Goal: Information Seeking & Learning: Learn about a topic

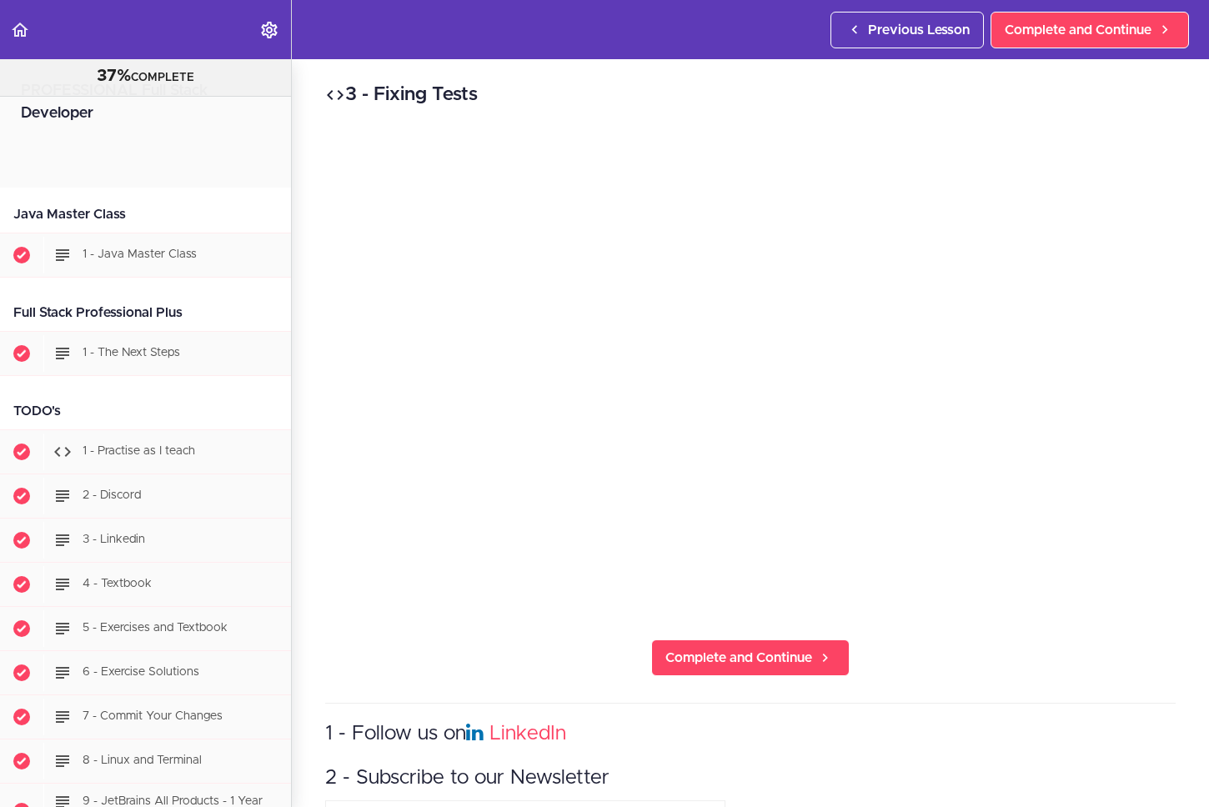
scroll to position [20993, 0]
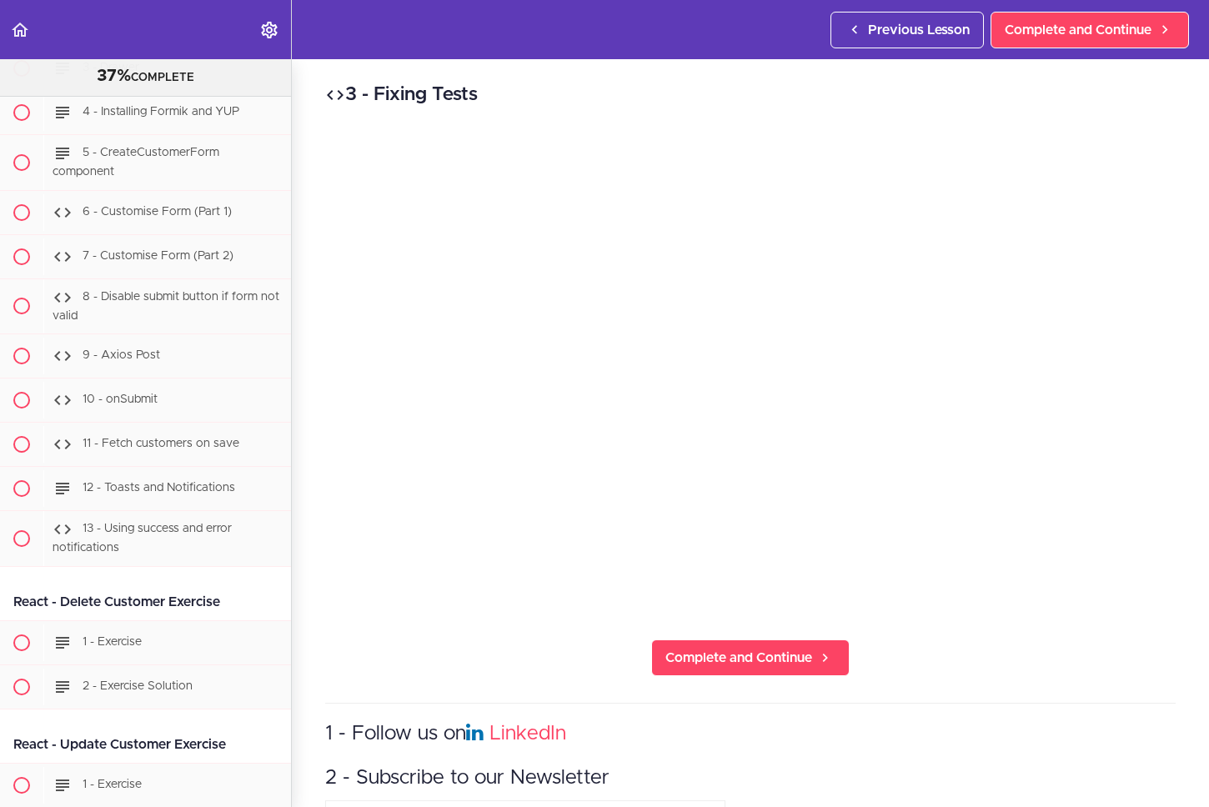
click at [945, 664] on div "3 - Fixing Tests Complete and Continue 1 - Follow us on LinkedIn 2 - Subscribe …" at bounding box center [750, 433] width 917 height 748
click at [944, 684] on div "3 - Fixing Tests Complete and Continue 1 - Follow us on LinkedIn 2 - Subscribe …" at bounding box center [750, 433] width 917 height 748
click at [1009, 634] on div "3 - Fixing Tests Complete and Continue 1 - Follow us on LinkedIn 2 - Subscribe …" at bounding box center [750, 433] width 917 height 748
click at [757, 653] on span "Complete and Continue" at bounding box center [738, 658] width 147 height 20
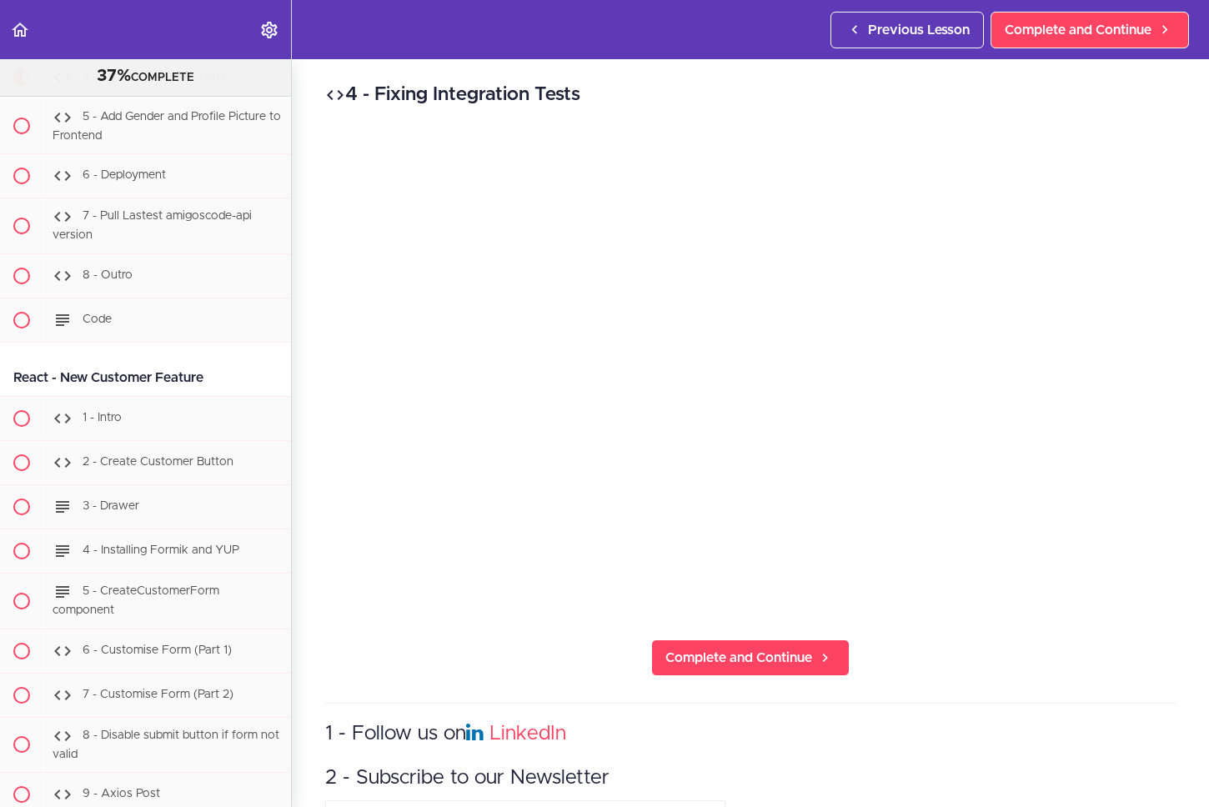
scroll to position [20546, 0]
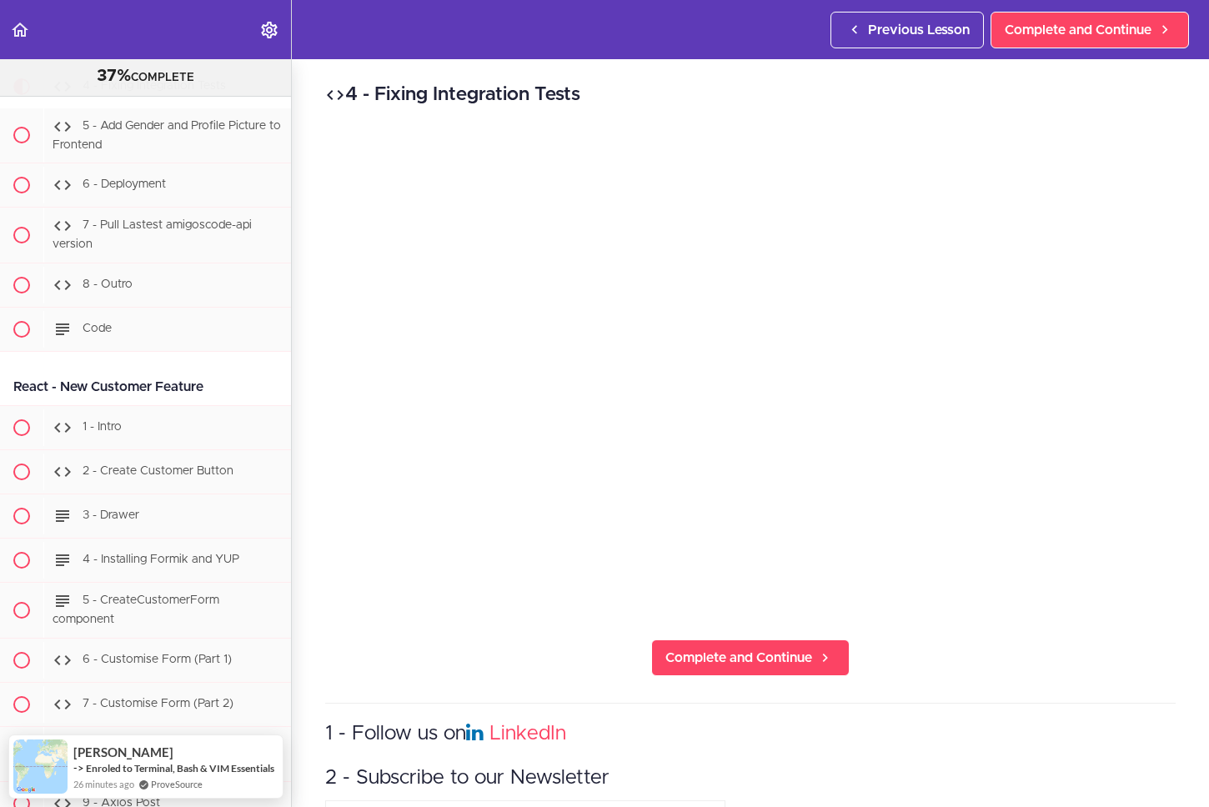
drag, startPoint x: 1050, startPoint y: 612, endPoint x: 1060, endPoint y: 602, distance: 14.1
click at [1050, 612] on div "4 - Fixing Integration Tests Complete and Continue 1 - Follow us on LinkedIn 2 …" at bounding box center [750, 433] width 917 height 748
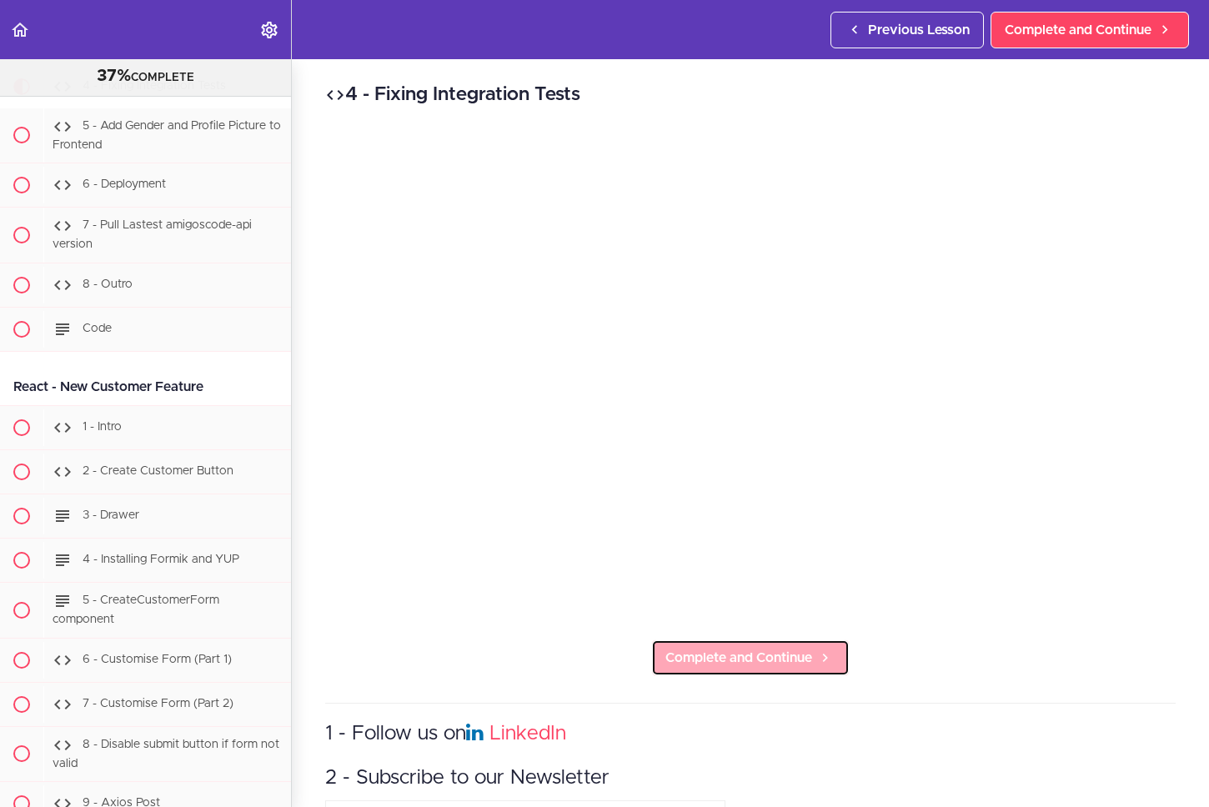
click at [779, 648] on span "Complete and Continue" at bounding box center [738, 658] width 147 height 20
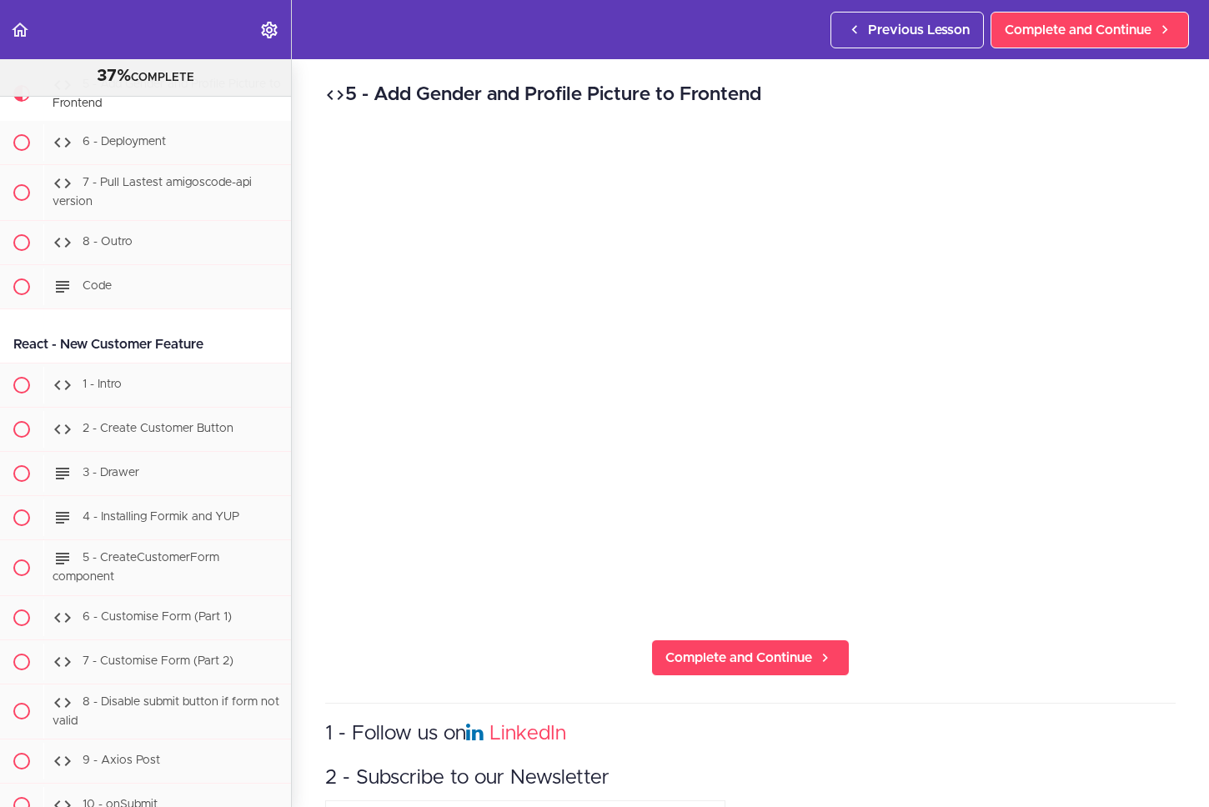
scroll to position [20590, 0]
click at [1008, 610] on div "5 - Add Gender and Profile Picture to Frontend Complete and Continue 1 - Follow…" at bounding box center [750, 433] width 917 height 748
click at [1023, 613] on div "5 - Add Gender and Profile Picture to Frontend Complete and Continue 1 - Follow…" at bounding box center [750, 433] width 917 height 748
click at [1031, 682] on div "5 - Add Gender and Profile Picture to Frontend Complete and Continue 1 - Follow…" at bounding box center [750, 433] width 917 height 748
drag, startPoint x: 882, startPoint y: 680, endPoint x: 828, endPoint y: 700, distance: 57.8
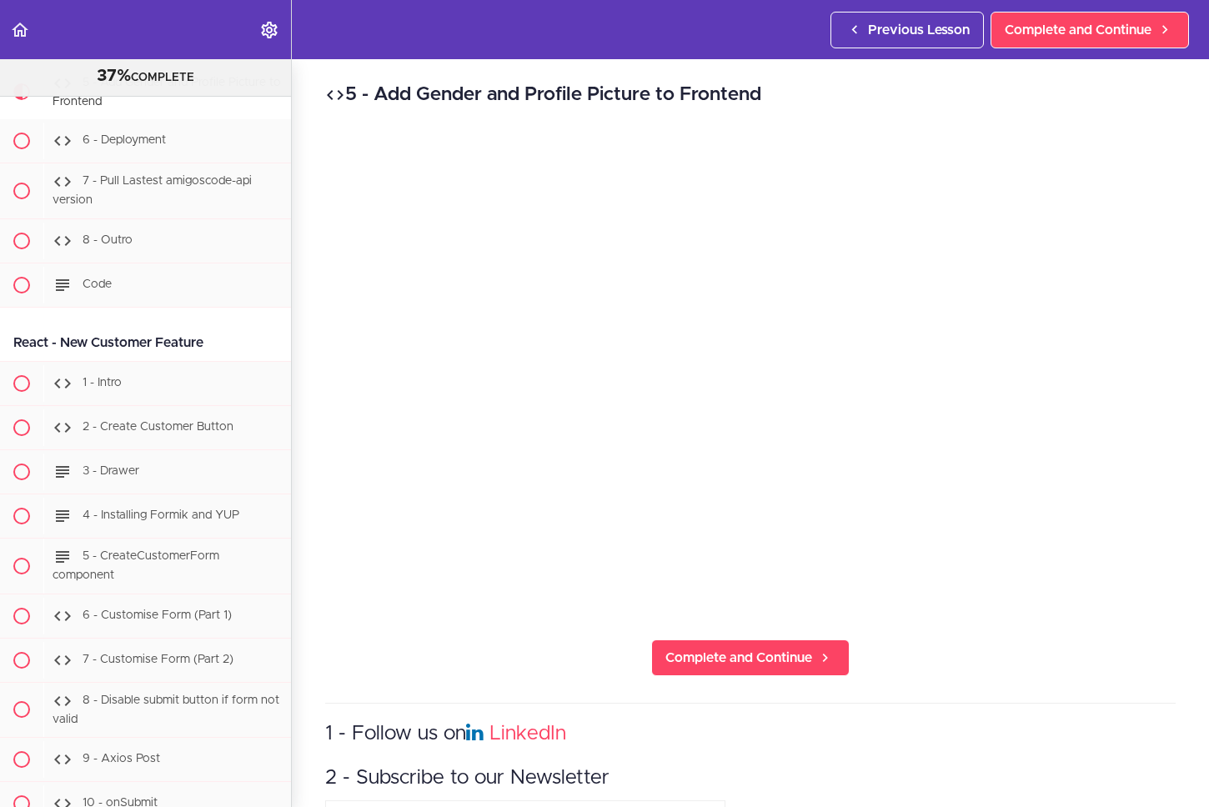
click at [828, 700] on div "5 - Add Gender and Profile Picture to Frontend Complete and Continue 1 - Follow…" at bounding box center [750, 433] width 917 height 748
click at [726, 649] on span "Complete and Continue" at bounding box center [738, 658] width 147 height 20
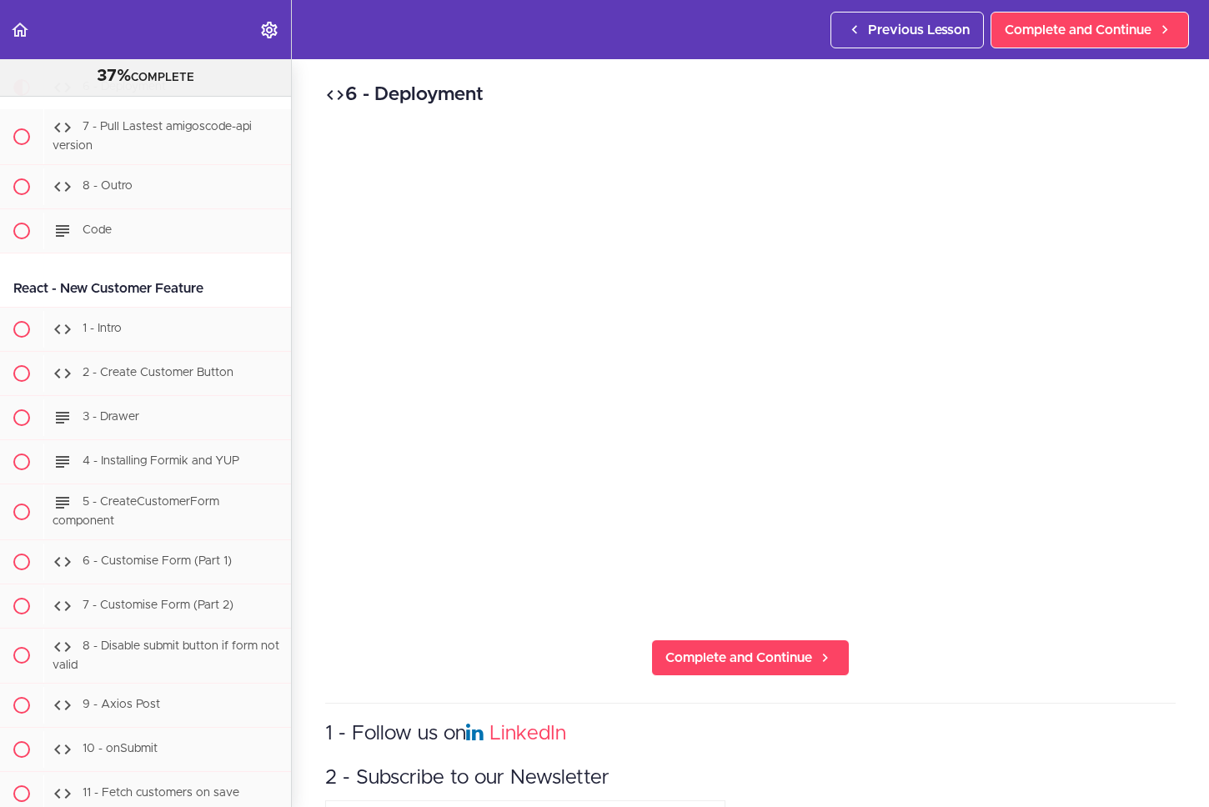
scroll to position [20646, 0]
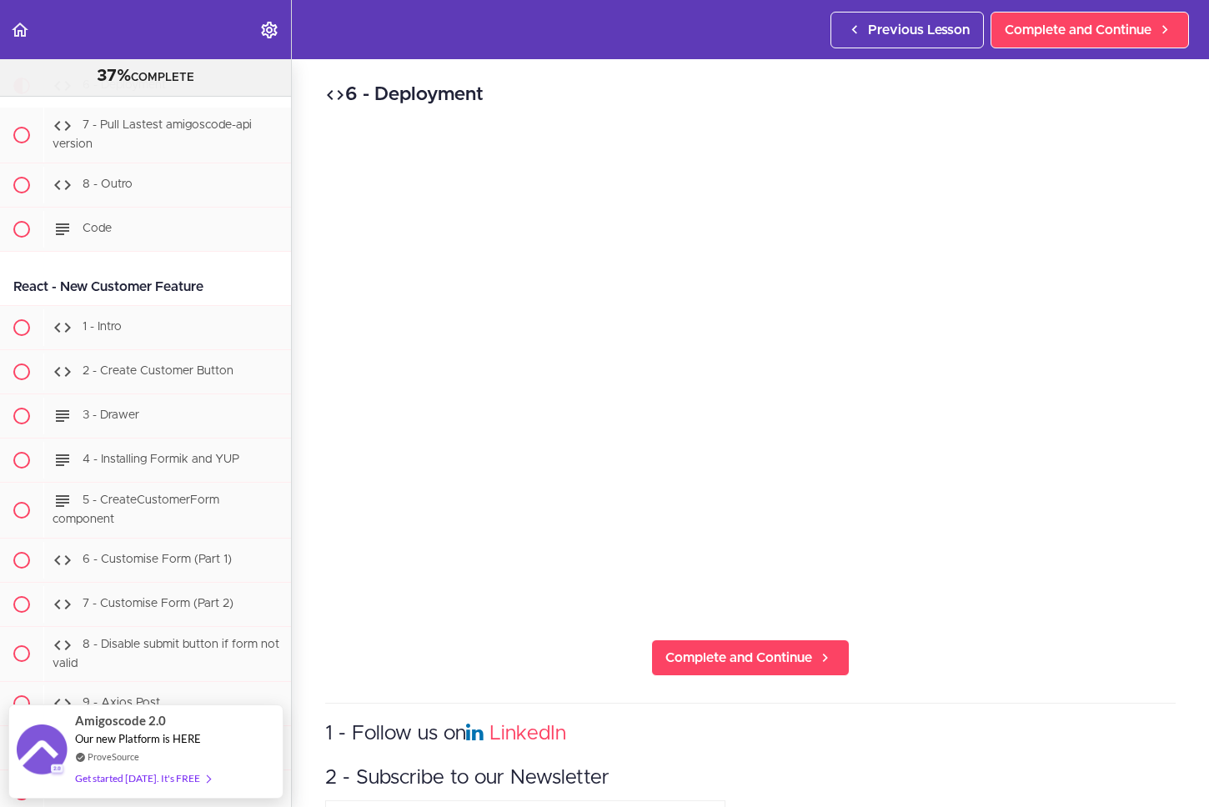
drag, startPoint x: 989, startPoint y: 626, endPoint x: 1012, endPoint y: 604, distance: 31.8
click at [989, 625] on div "6 - Deployment Complete and Continue 1 - Follow us on LinkedIn 2 - Subscribe to…" at bounding box center [750, 433] width 917 height 748
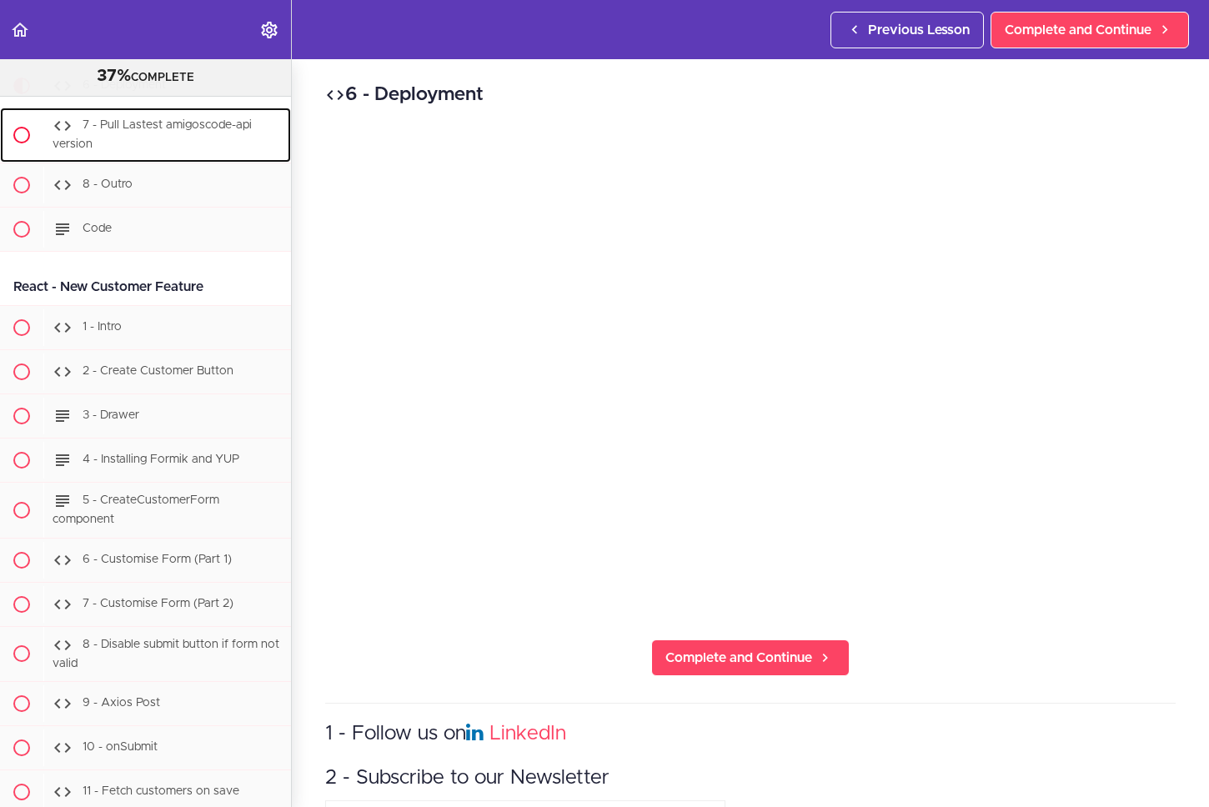
click at [181, 151] on span "7 - Pull Lastest amigoscode-api version" at bounding box center [152, 135] width 199 height 31
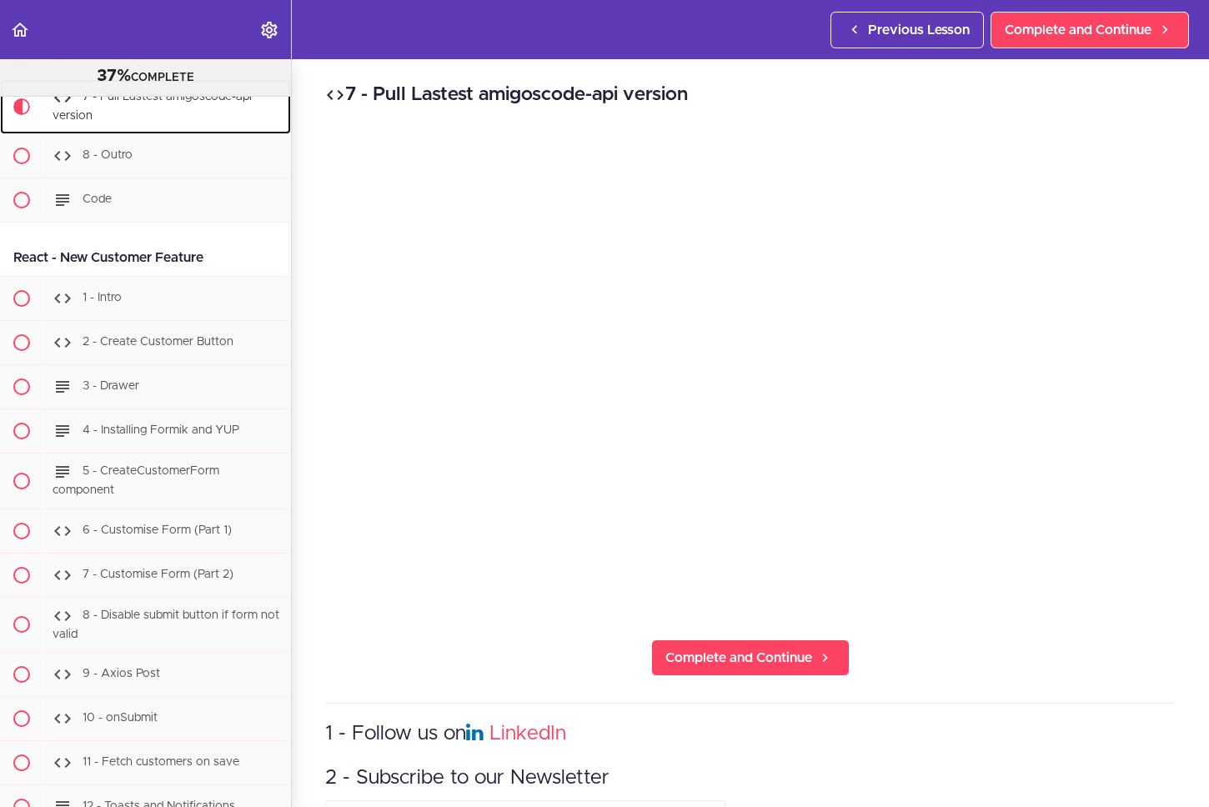
scroll to position [20690, 0]
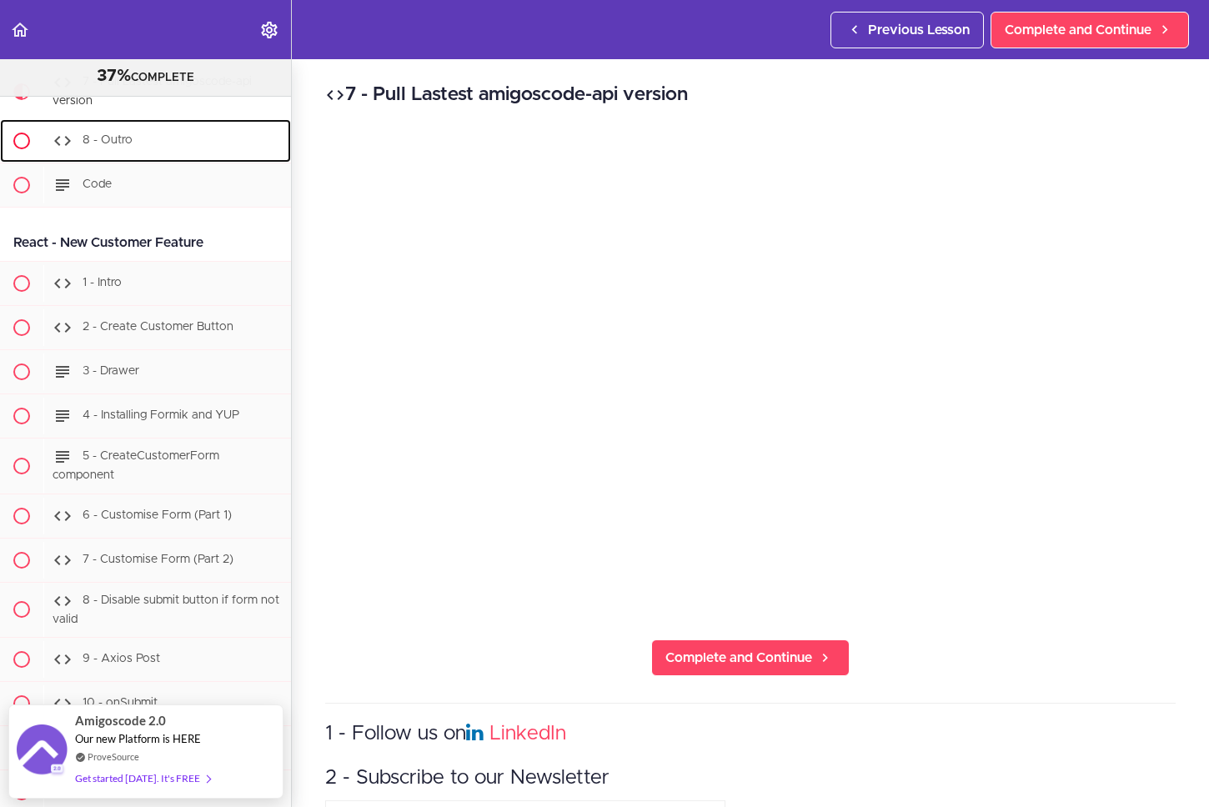
click at [163, 159] on div "8 - Outro" at bounding box center [167, 141] width 248 height 37
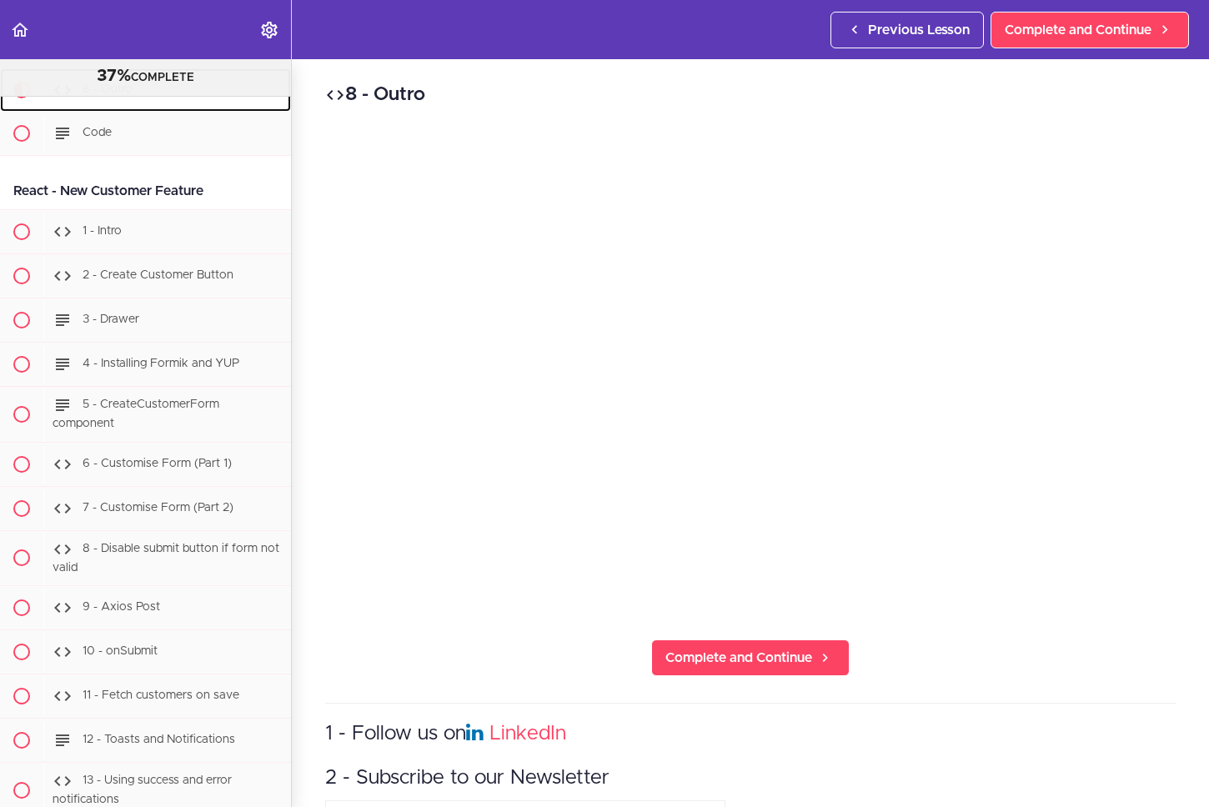
scroll to position [20745, 0]
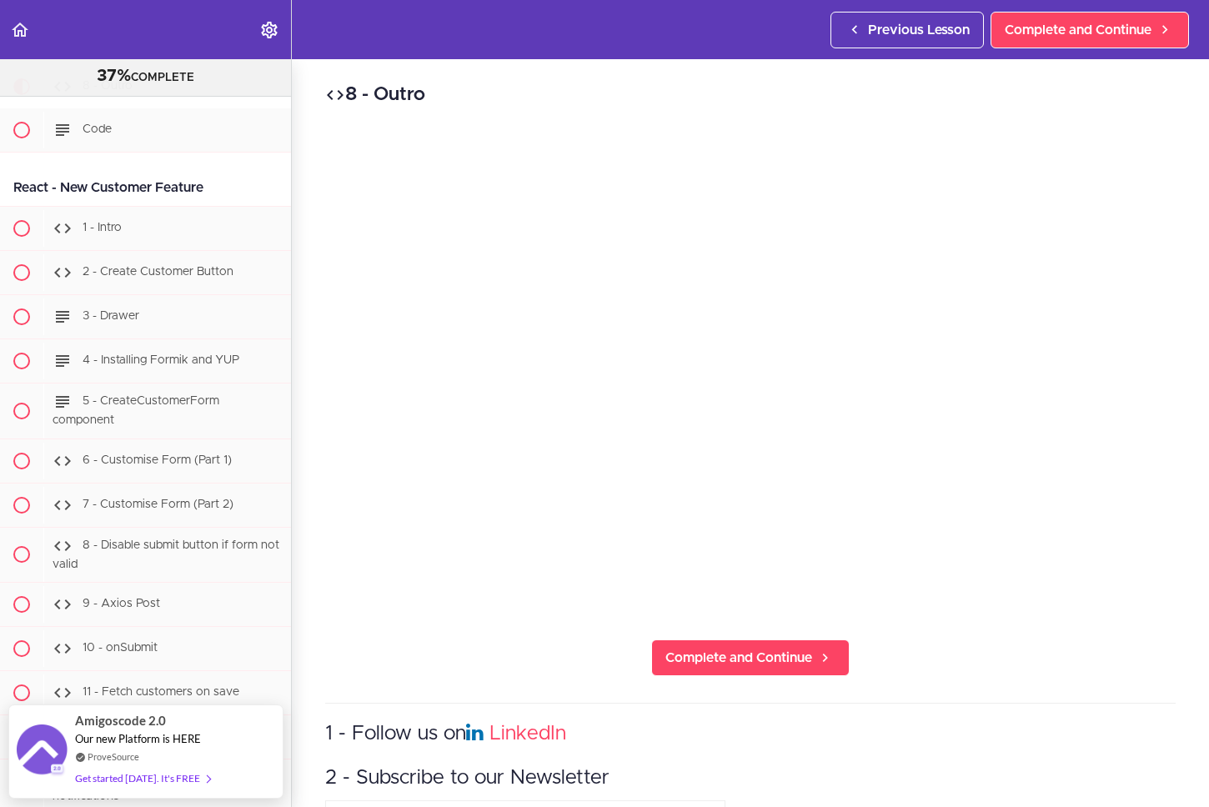
click at [1005, 619] on div "8 - Outro Complete and Continue 1 - Follow us on LinkedIn 2 - Subscribe to our …" at bounding box center [750, 433] width 917 height 748
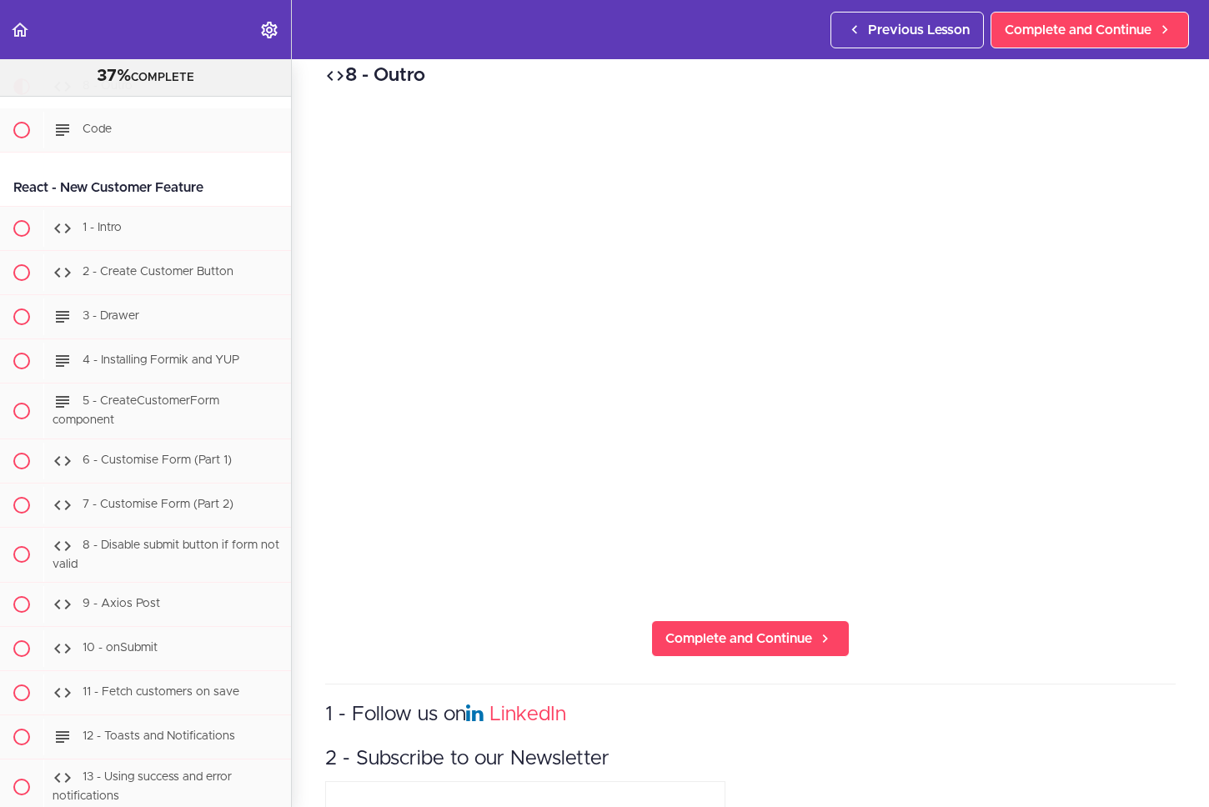
scroll to position [22, 0]
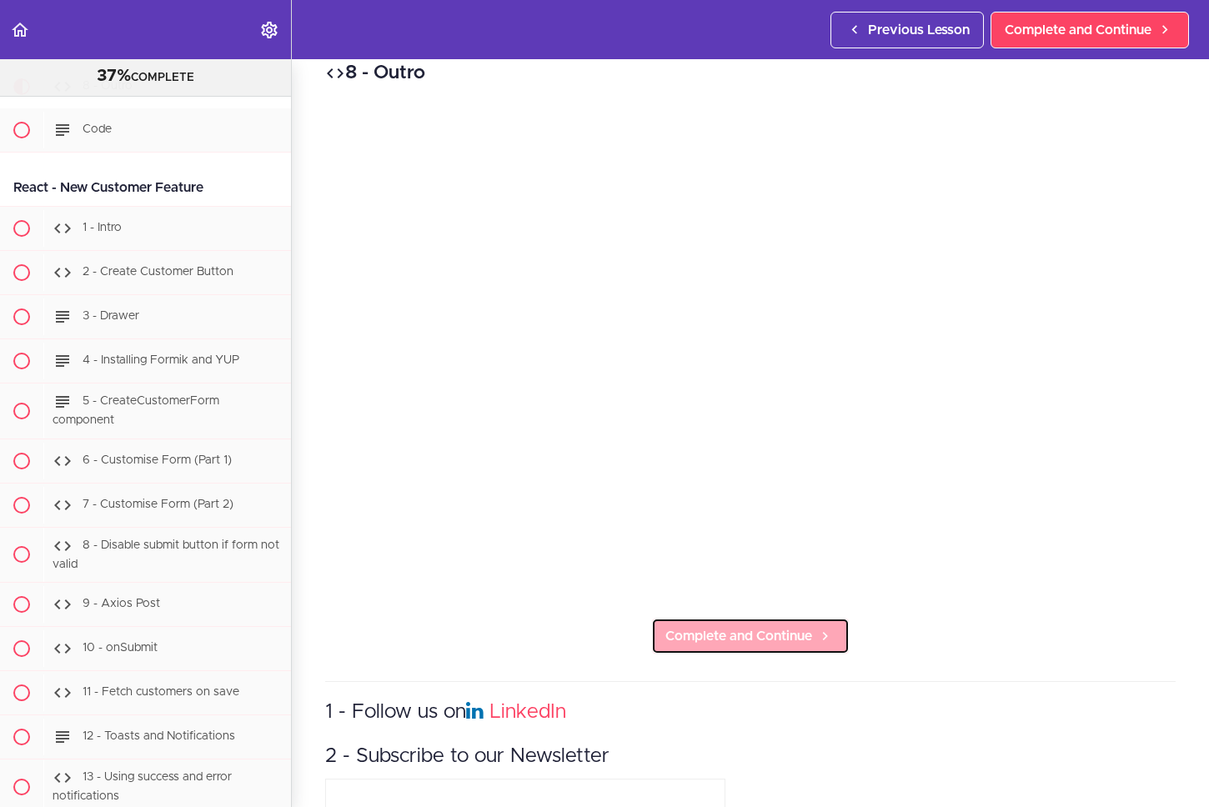
click at [791, 633] on span "Complete and Continue" at bounding box center [738, 636] width 147 height 20
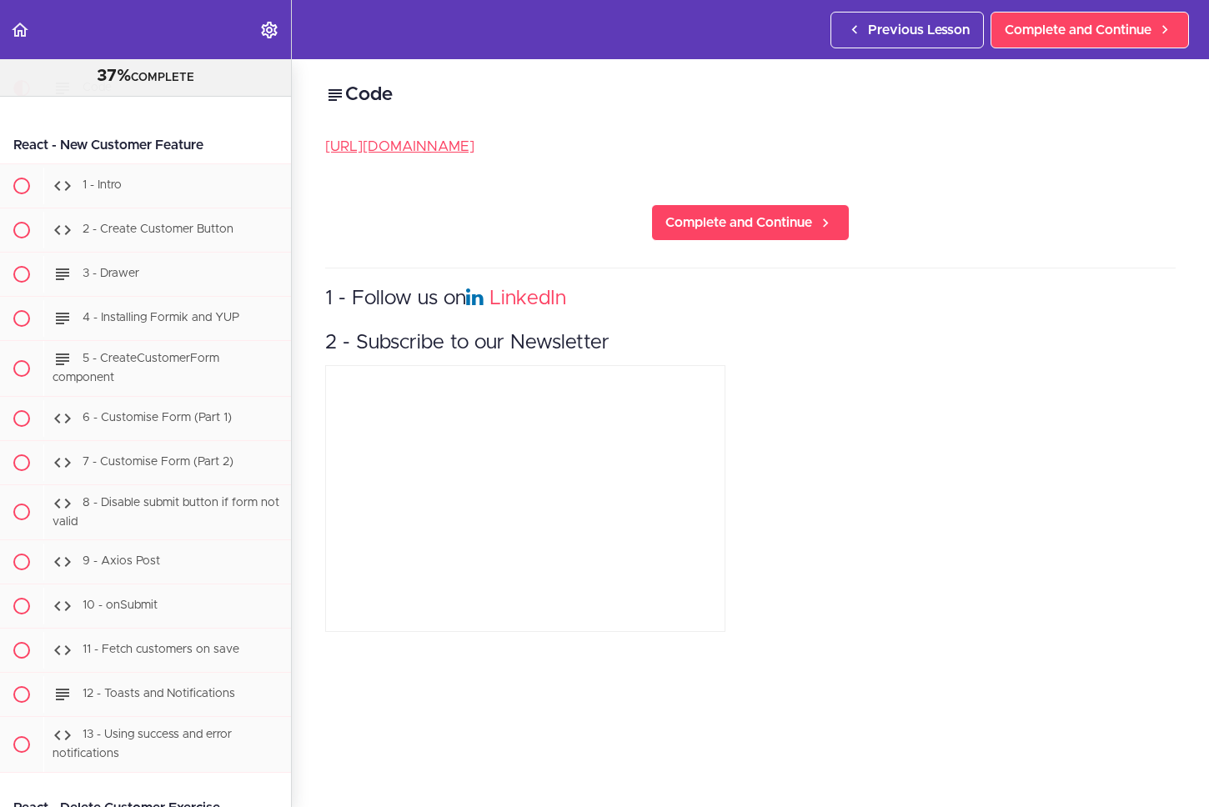
scroll to position [20789, 0]
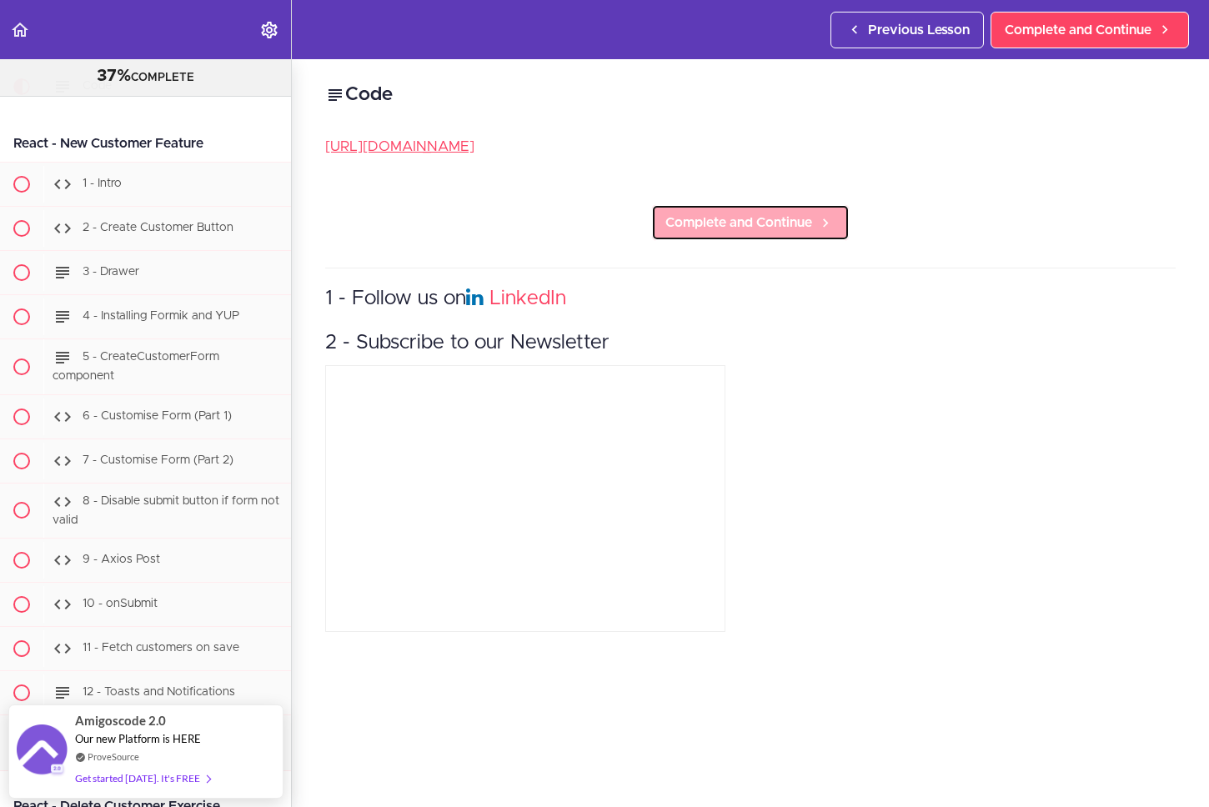
click at [729, 224] on span "Complete and Continue" at bounding box center [738, 223] width 147 height 20
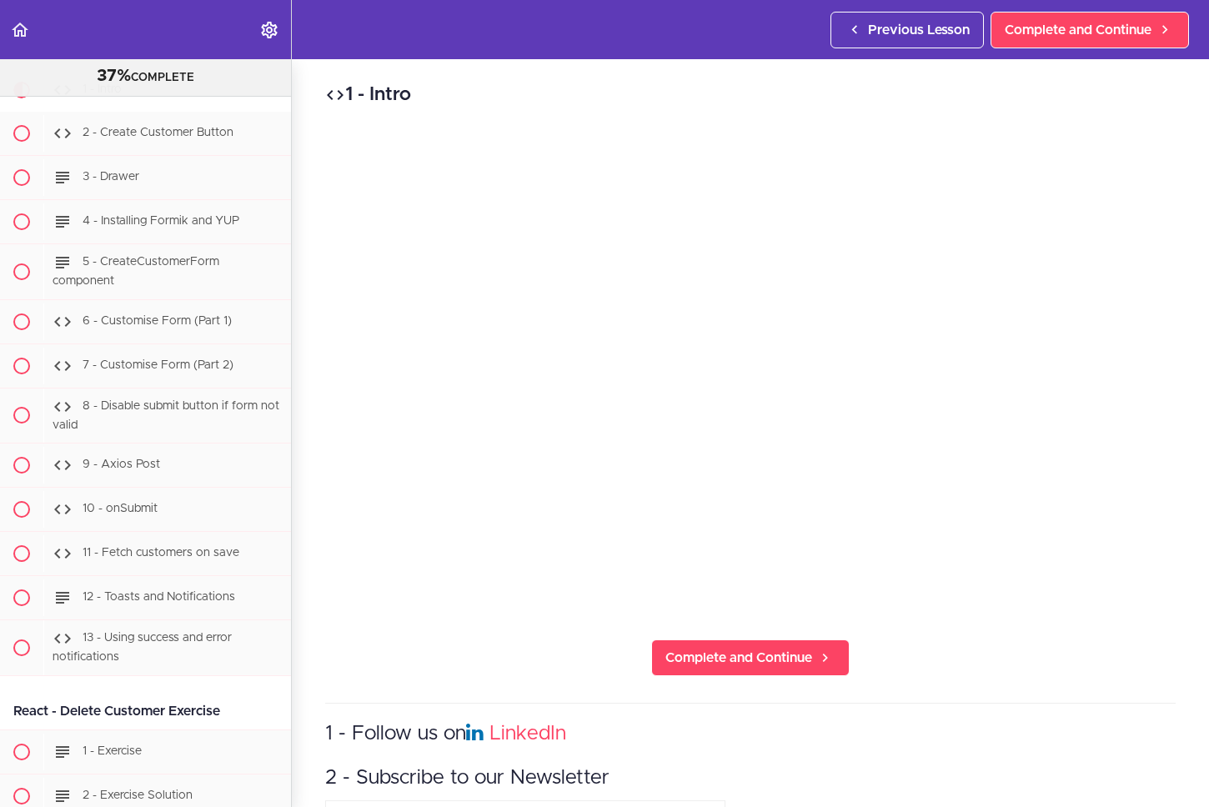
scroll to position [20887, 0]
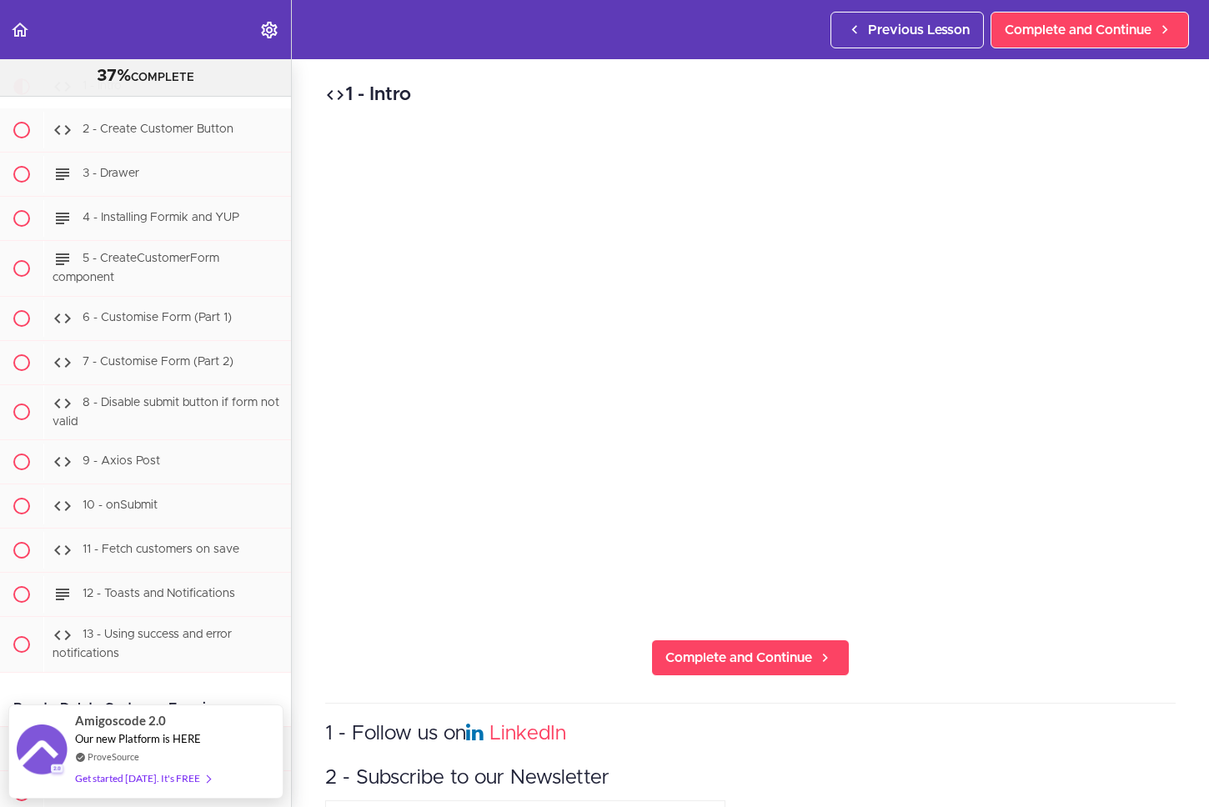
click at [1011, 624] on div "1 - Intro Complete and Continue 1 - Follow us on LinkedIn 2 - Subscribe to our …" at bounding box center [750, 433] width 917 height 748
drag, startPoint x: 970, startPoint y: 657, endPoint x: 957, endPoint y: 643, distance: 19.5
click at [970, 657] on div "1 - Intro Complete and Continue 1 - Follow us on LinkedIn 2 - Subscribe to our …" at bounding box center [750, 433] width 917 height 748
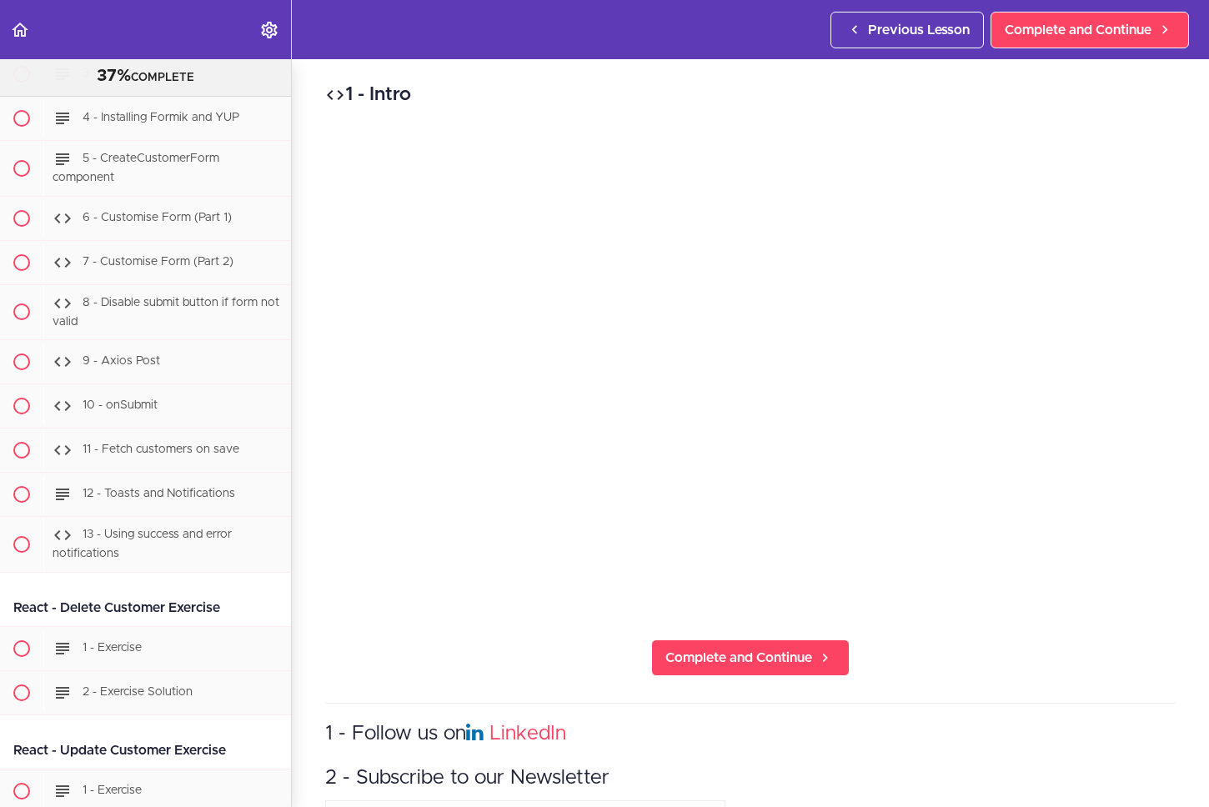
scroll to position [20963, 0]
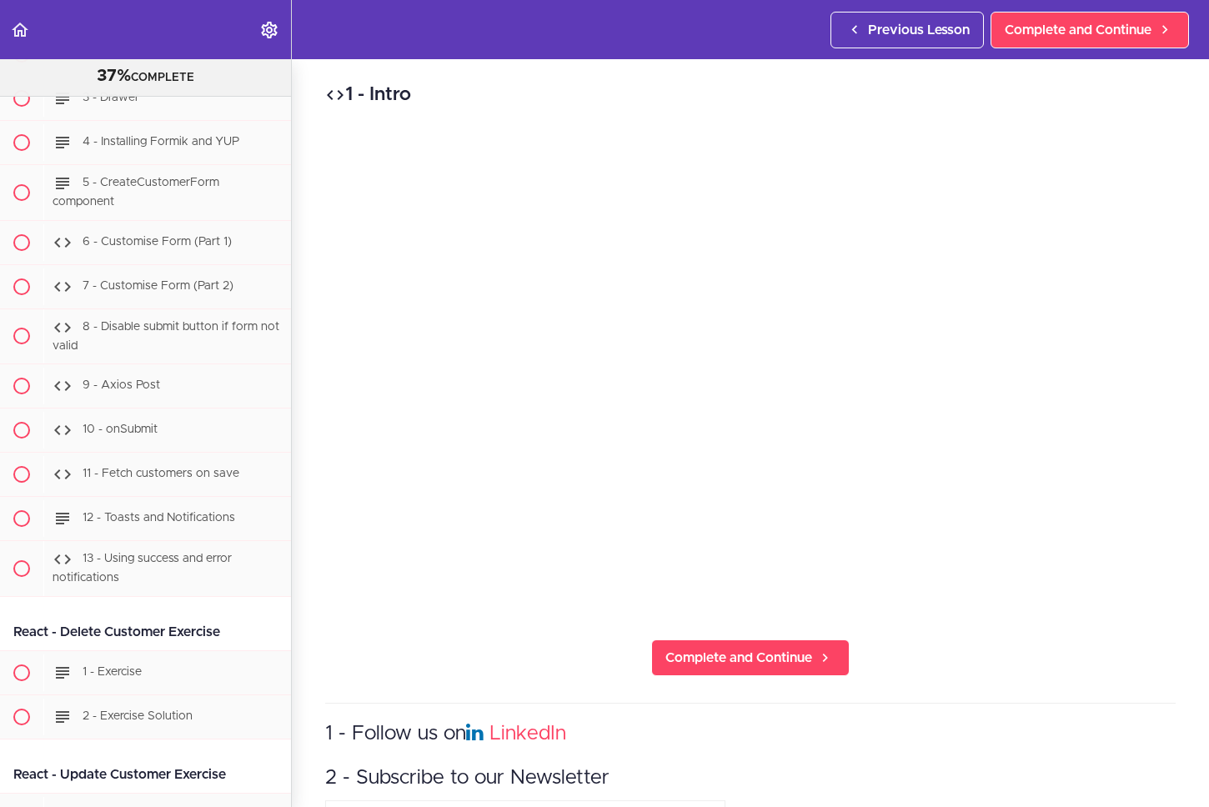
click at [709, 628] on div "1 - Intro Complete and Continue 1 - Follow us on LinkedIn 2 - Subscribe to our …" at bounding box center [750, 433] width 917 height 748
drag, startPoint x: 816, startPoint y: 633, endPoint x: 810, endPoint y: 640, distance: 9.5
click at [816, 639] on link "Complete and Continue" at bounding box center [750, 657] width 198 height 37
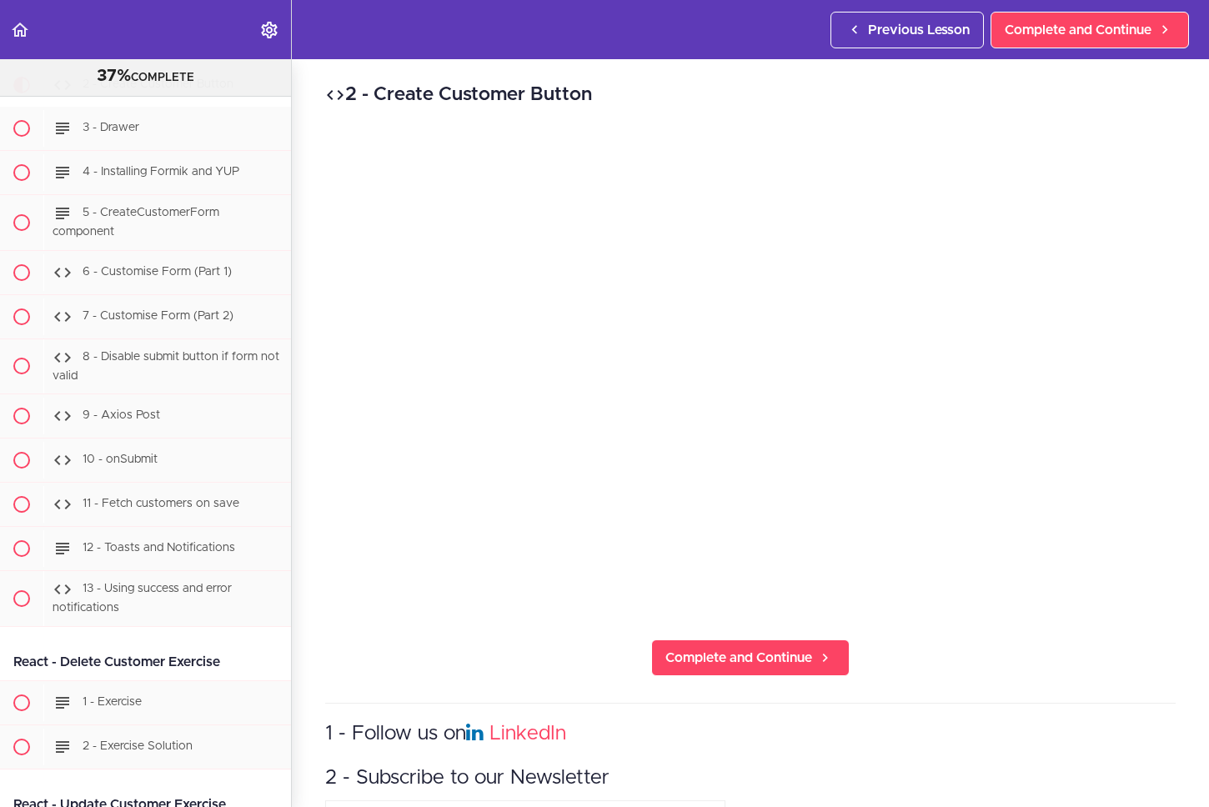
scroll to position [20931, 0]
drag, startPoint x: 1003, startPoint y: 610, endPoint x: 1007, endPoint y: 602, distance: 9.3
click at [1003, 610] on div "2 - Create Customer Button Complete and Continue 1 - Follow us on LinkedIn 2 - …" at bounding box center [750, 433] width 917 height 748
click at [1003, 629] on div "2 - Create Customer Button Complete and Continue 1 - Follow us on LinkedIn 2 - …" at bounding box center [750, 433] width 917 height 748
click at [772, 657] on span "Complete and Continue" at bounding box center [738, 658] width 147 height 20
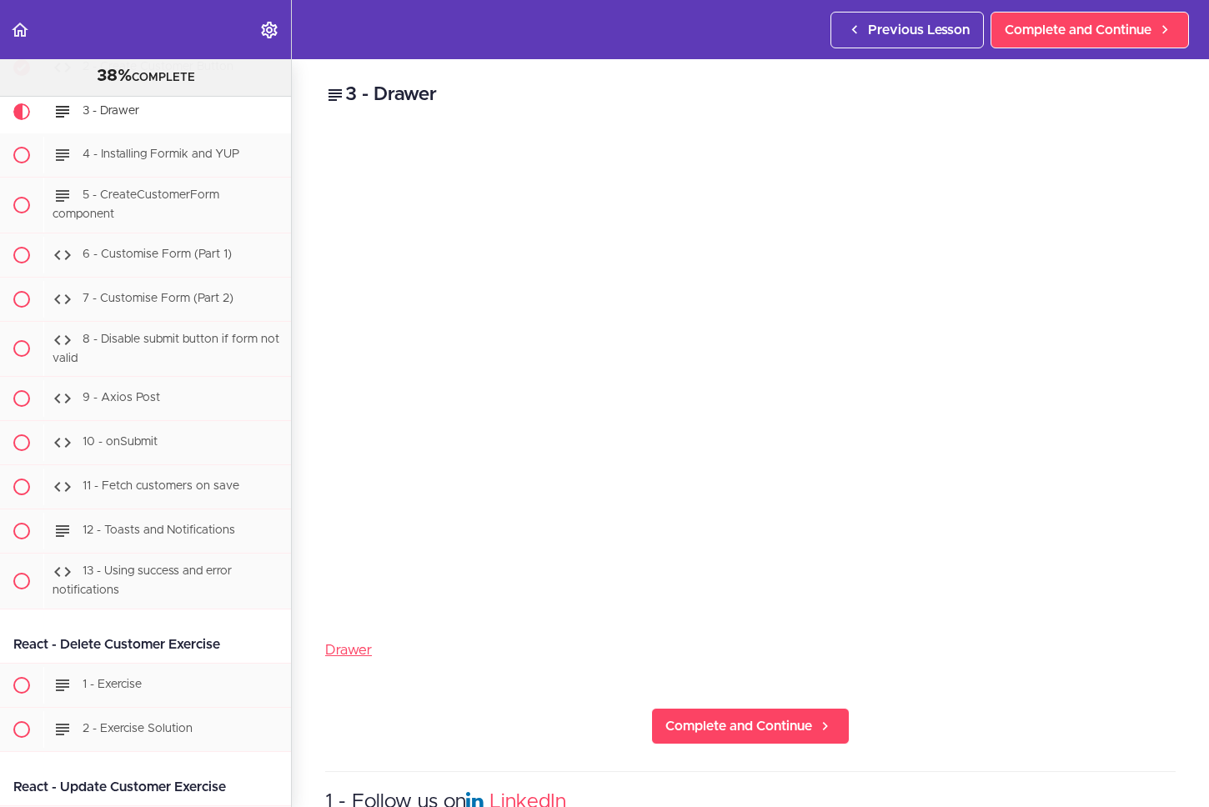
scroll to position [20976, 0]
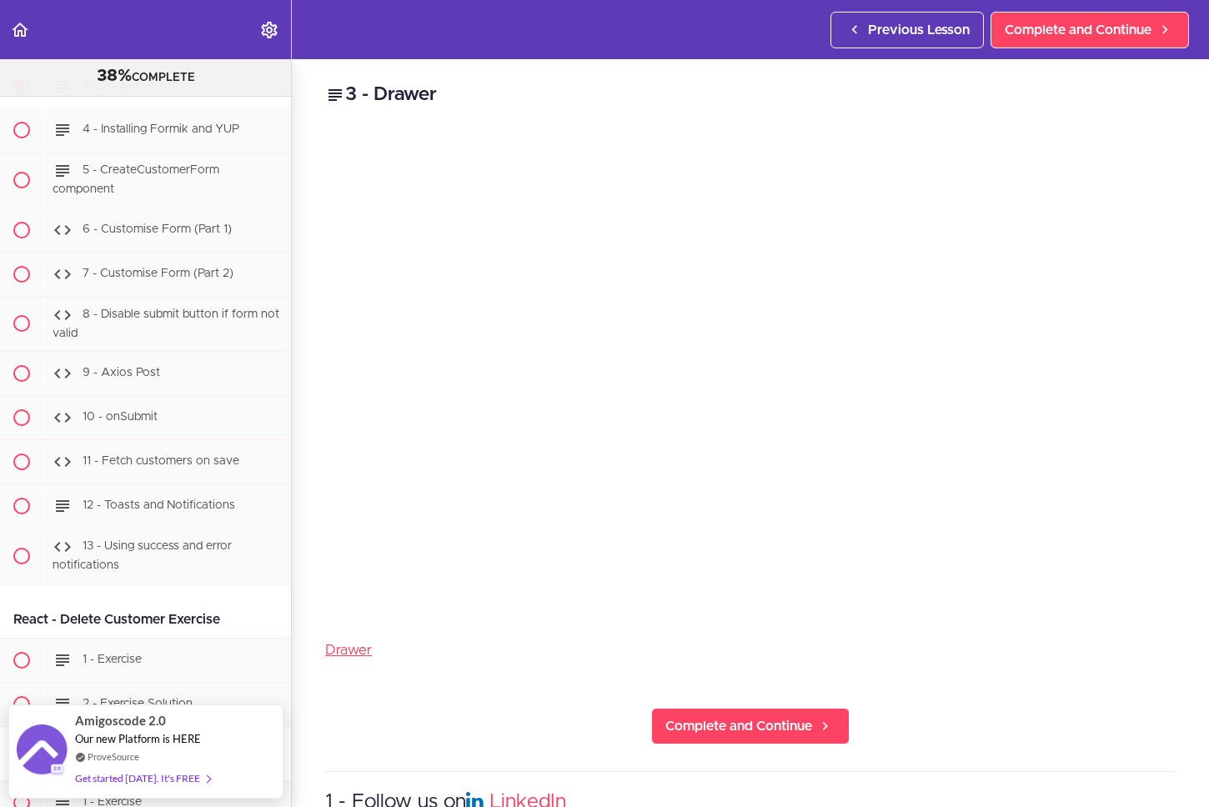
click at [991, 610] on div "3 - Drawer Drawer Complete and Continue 1 - Follow us on LinkedIn 2 - Subscribe…" at bounding box center [750, 433] width 917 height 748
click at [345, 638] on p "Drawer" at bounding box center [750, 650] width 850 height 25
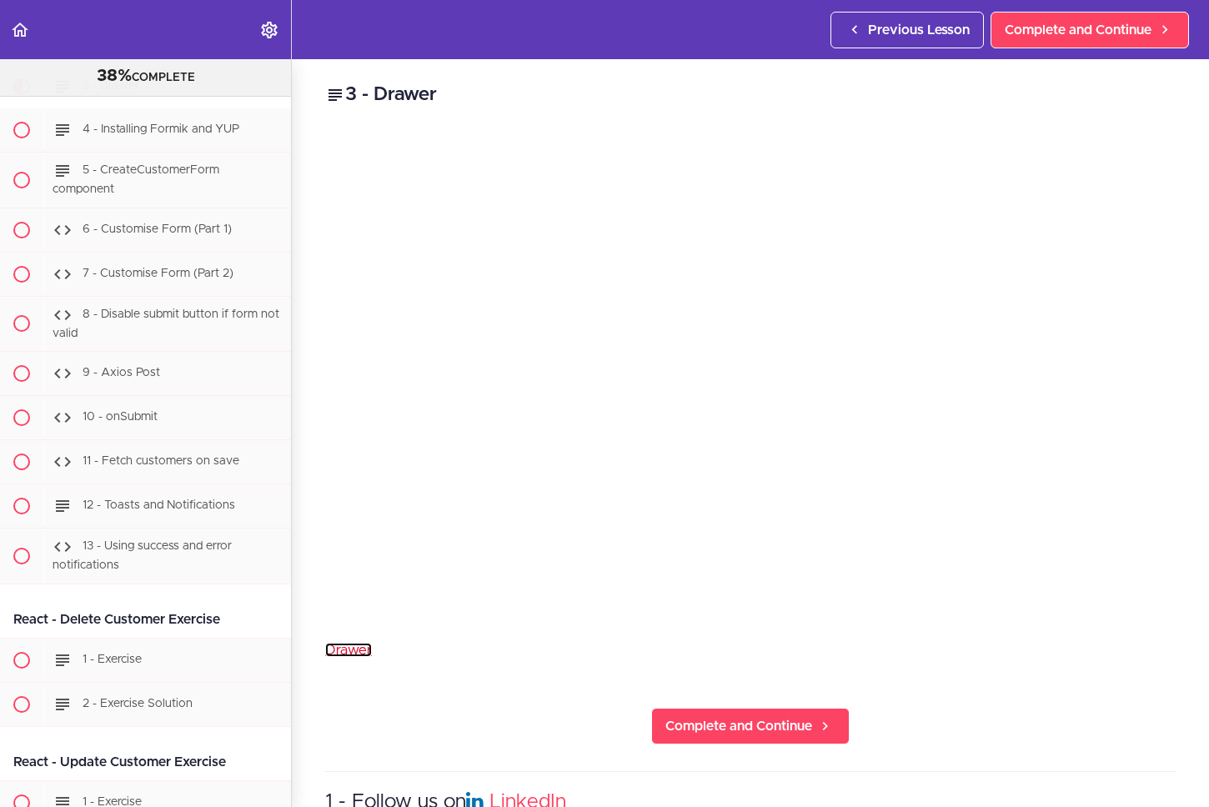
click at [348, 643] on link "Drawer" at bounding box center [348, 650] width 47 height 14
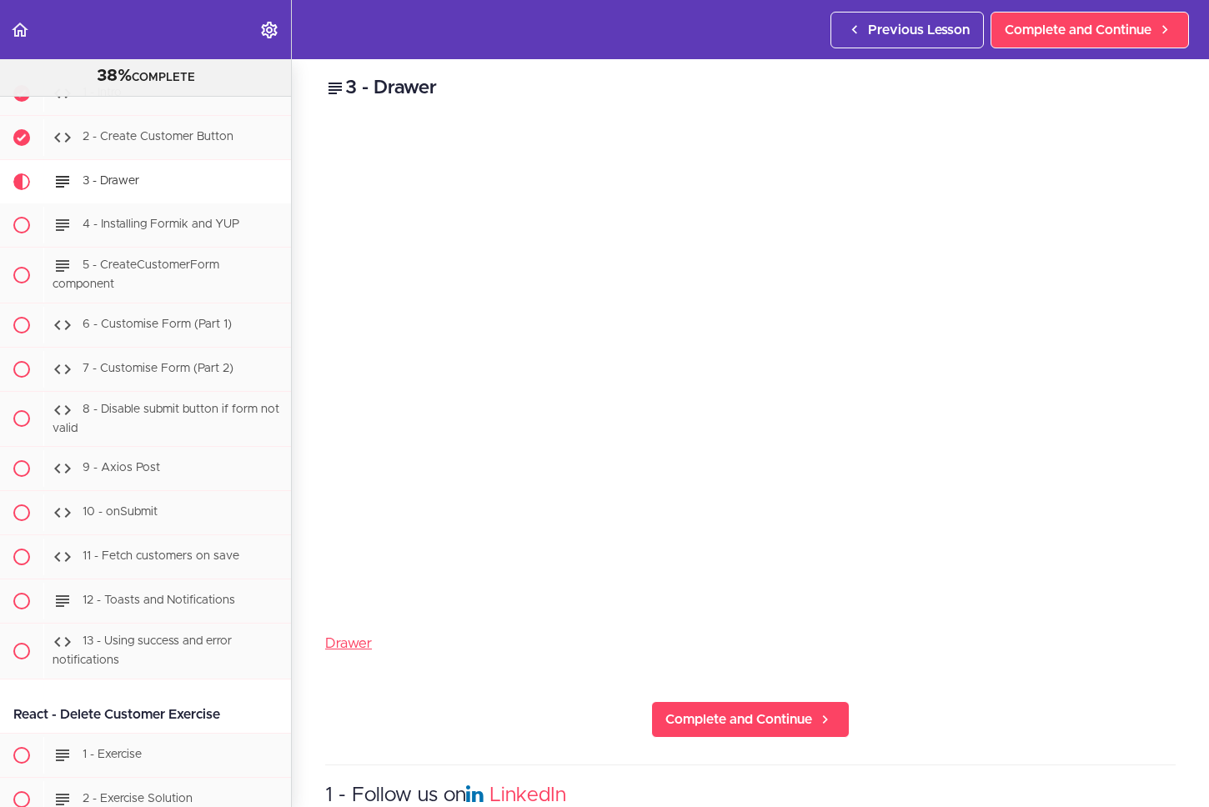
scroll to position [0, 0]
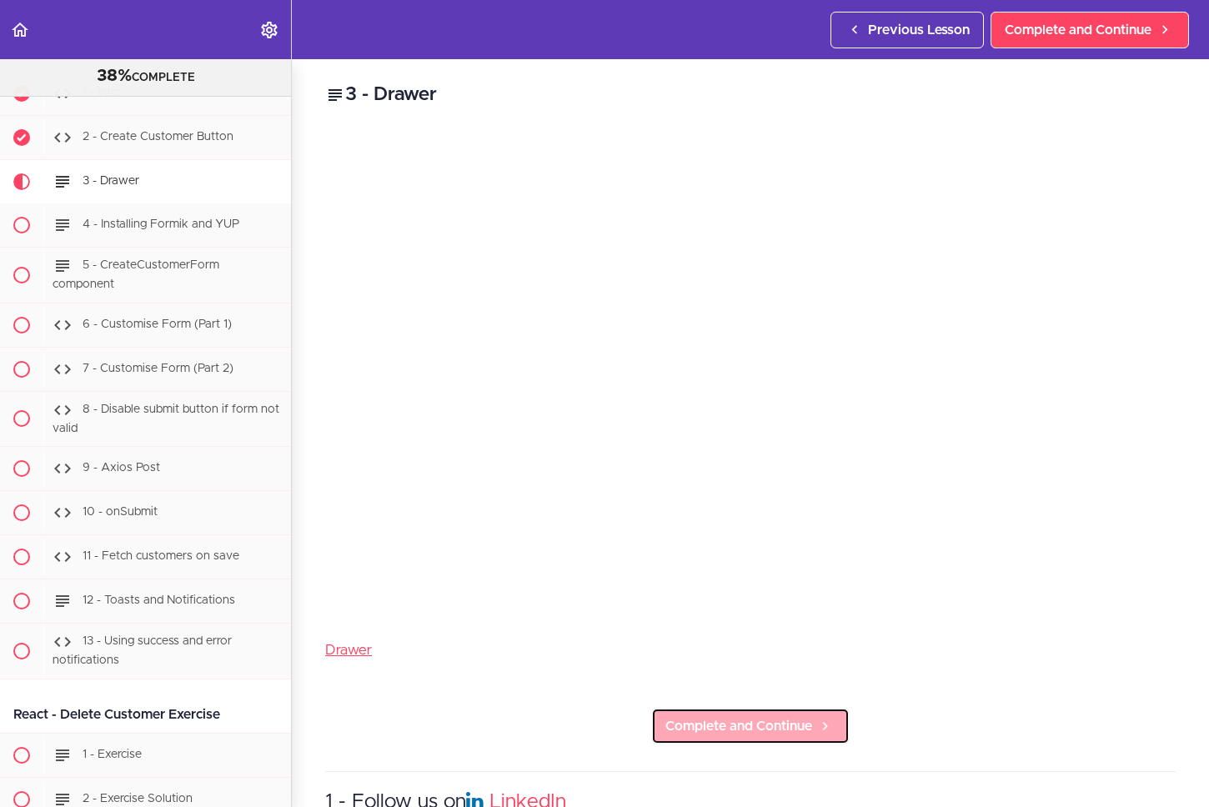
click at [723, 716] on span "Complete and Continue" at bounding box center [738, 726] width 147 height 20
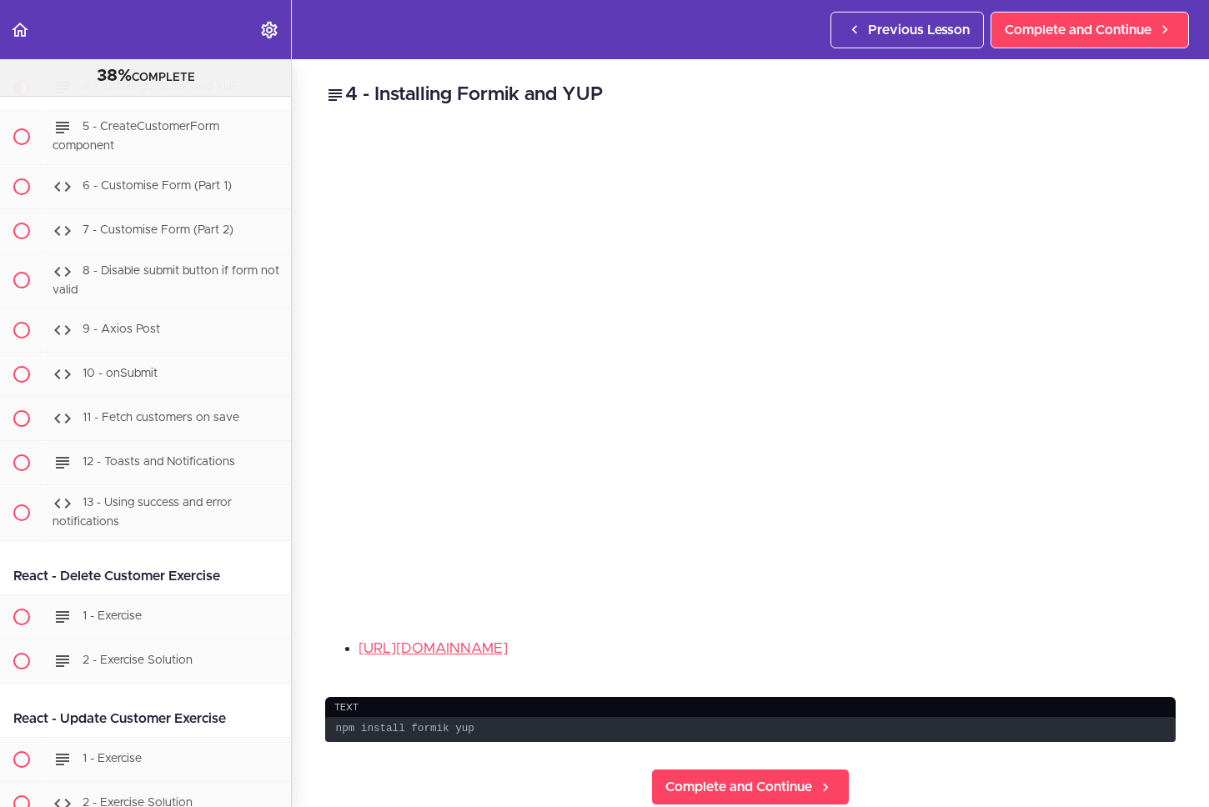
scroll to position [21020, 0]
drag, startPoint x: 1004, startPoint y: 652, endPoint x: 1010, endPoint y: 604, distance: 48.8
click at [1004, 650] on li "[URL][DOMAIN_NAME]" at bounding box center [766, 649] width 817 height 22
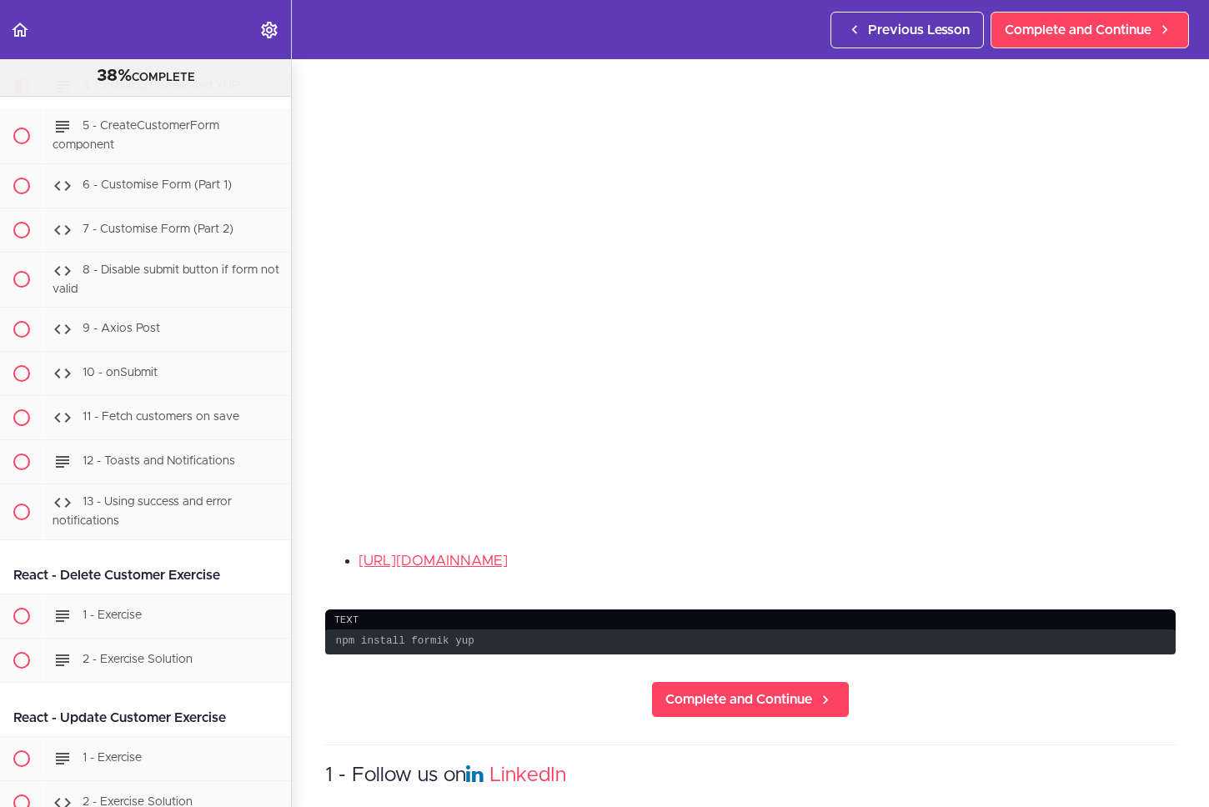
scroll to position [0, 0]
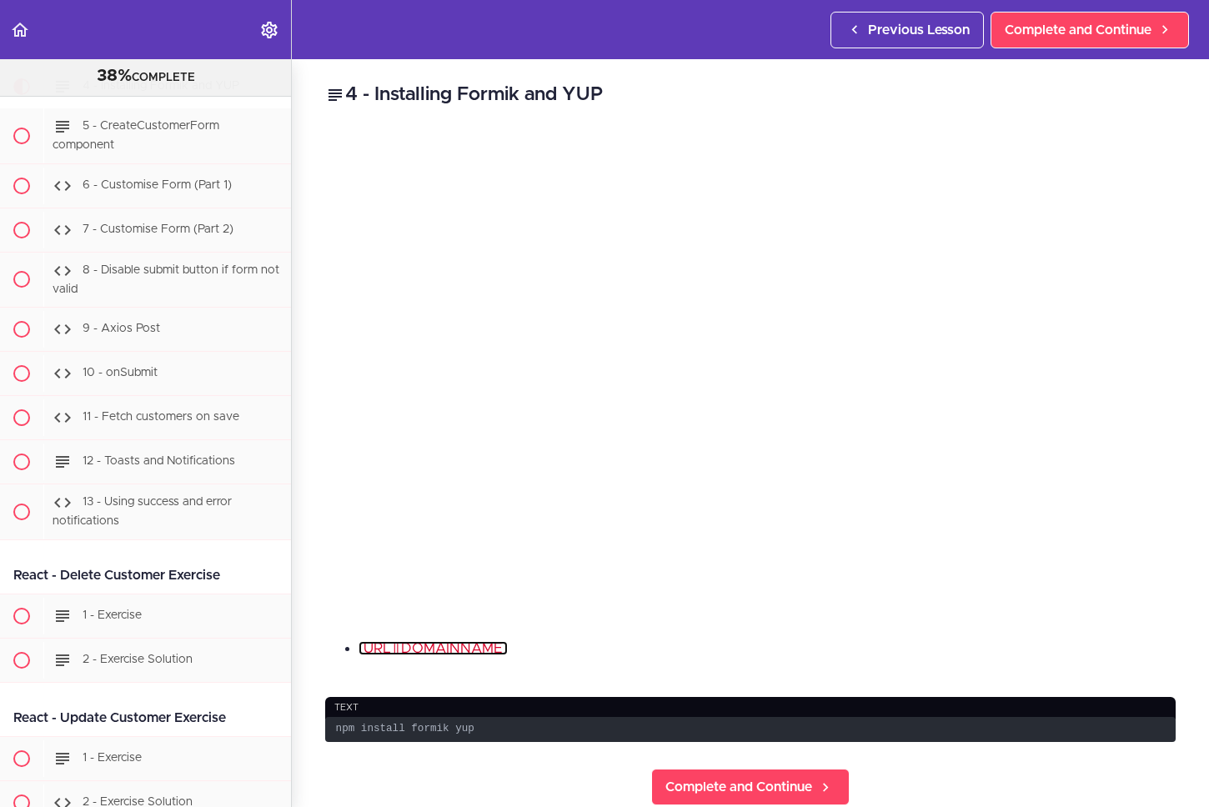
click at [436, 643] on link "[URL][DOMAIN_NAME]" at bounding box center [432, 648] width 149 height 14
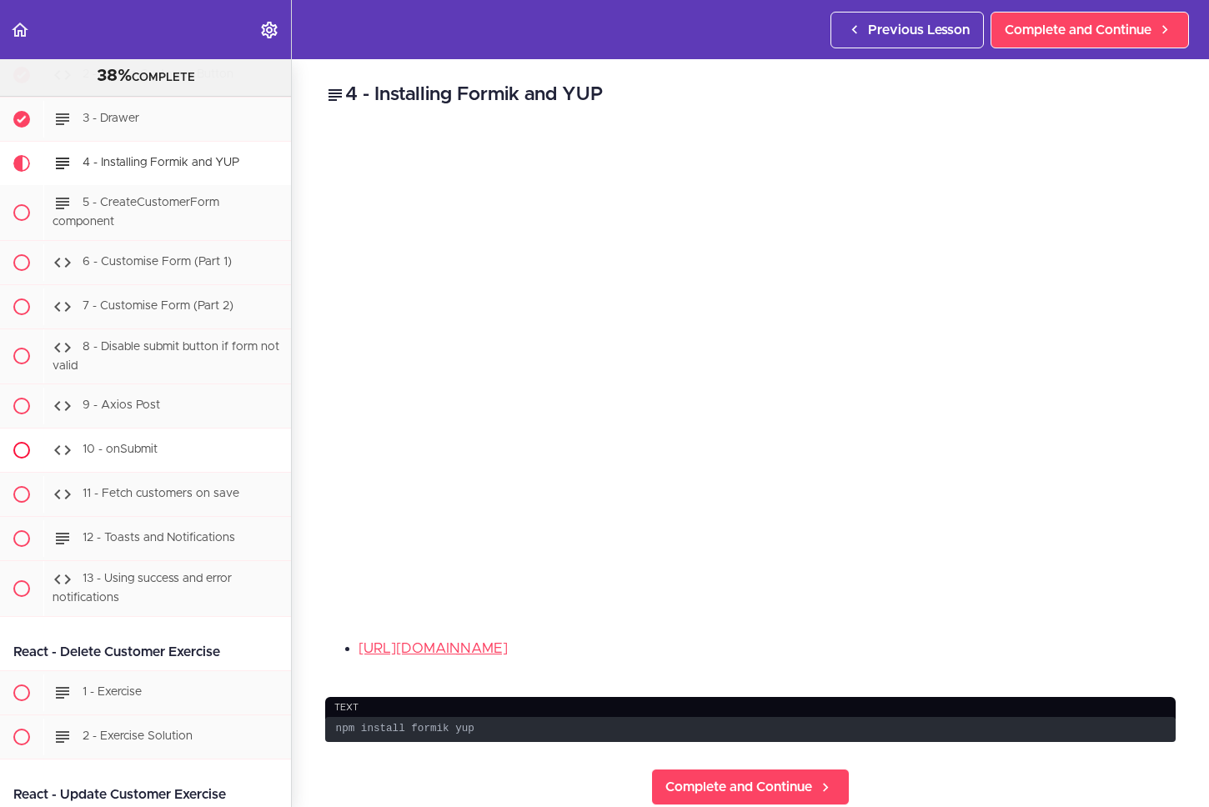
scroll to position [20913, 0]
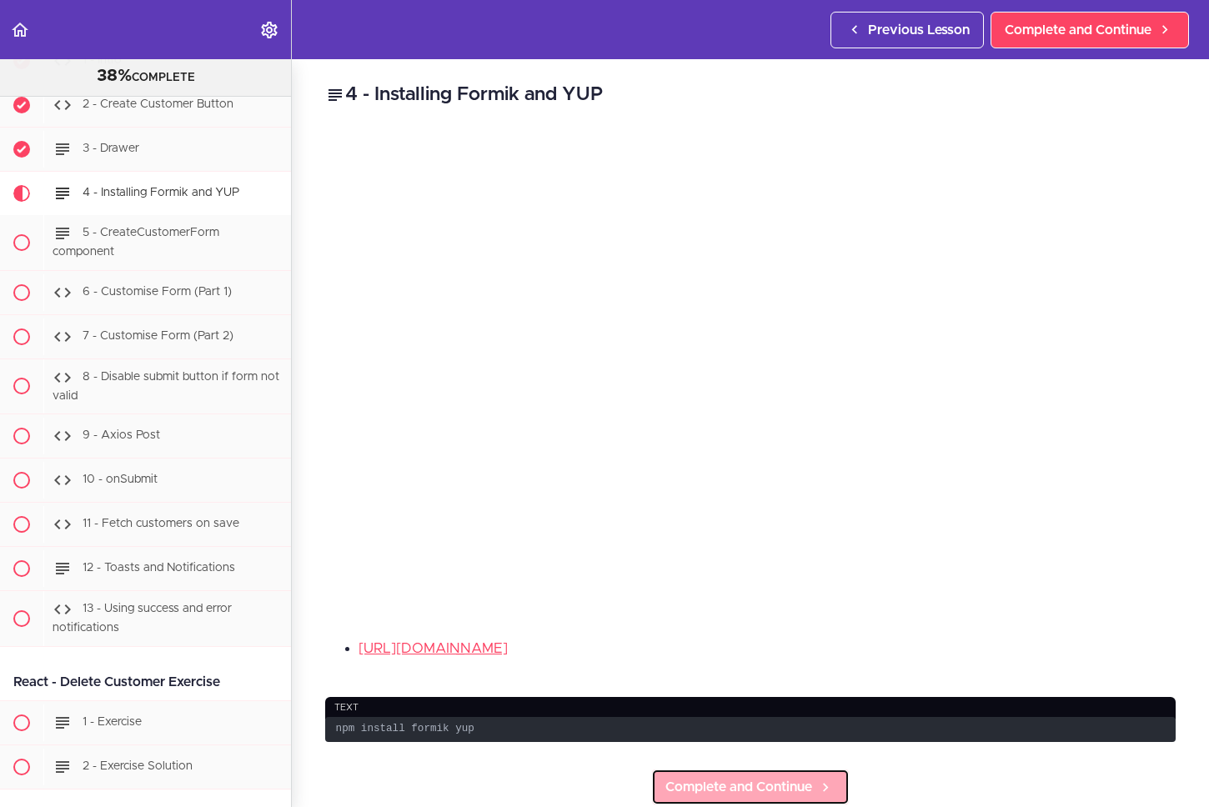
click at [739, 778] on span "Complete and Continue" at bounding box center [738, 787] width 147 height 20
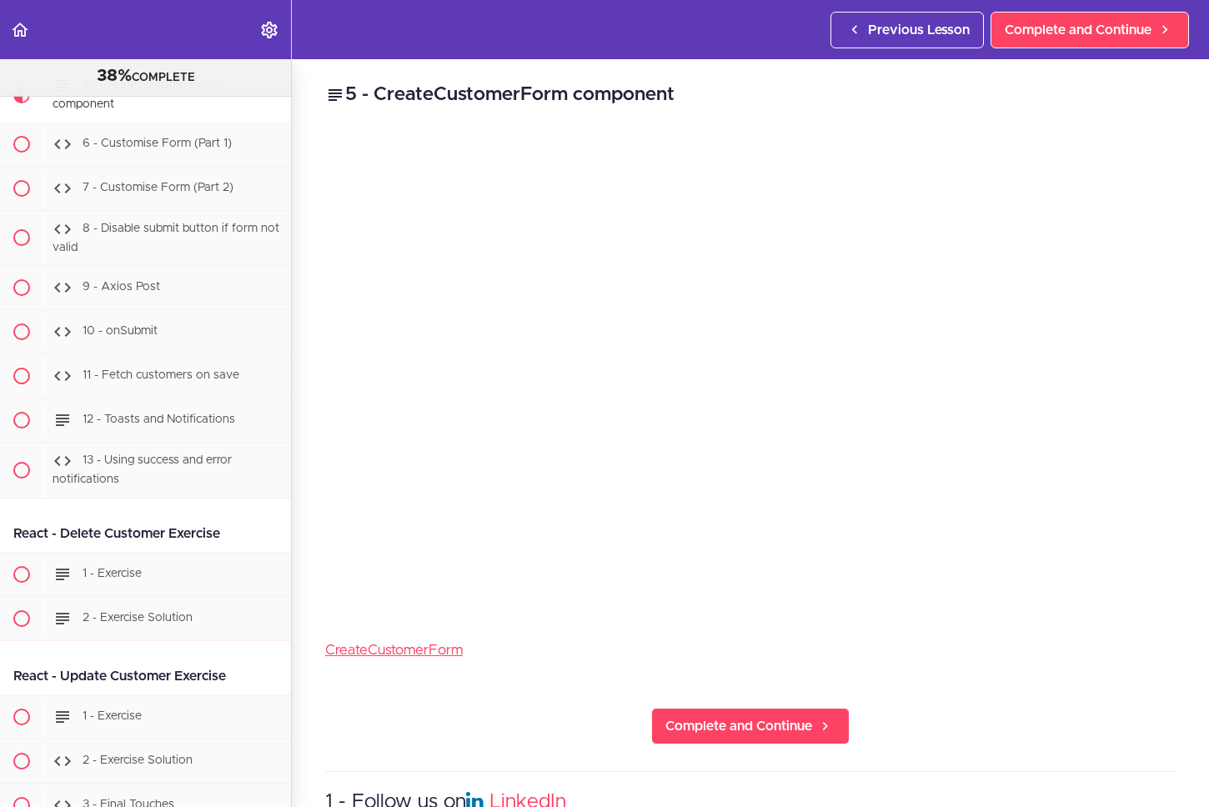
scroll to position [21064, 0]
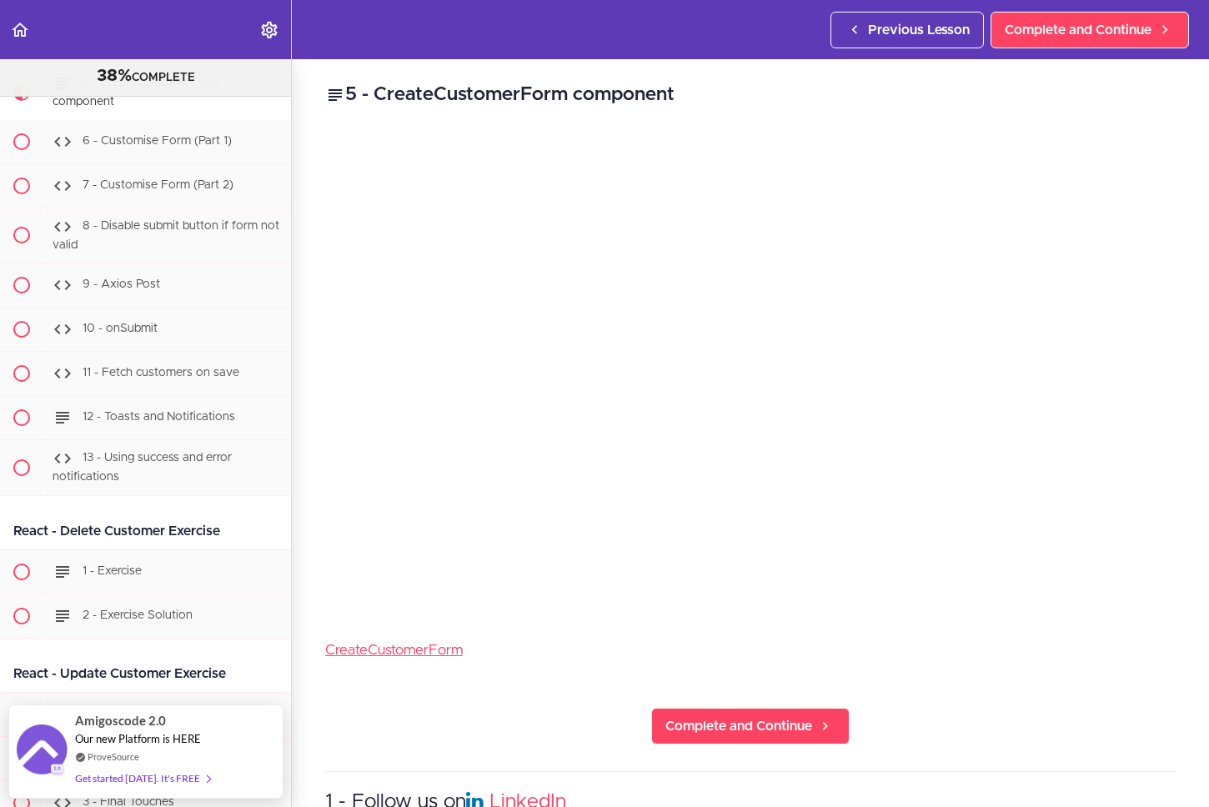
click at [1008, 619] on div "5 - CreateCustomerForm component CreateCustomerForm Complete and Continue 1 - F…" at bounding box center [750, 433] width 917 height 748
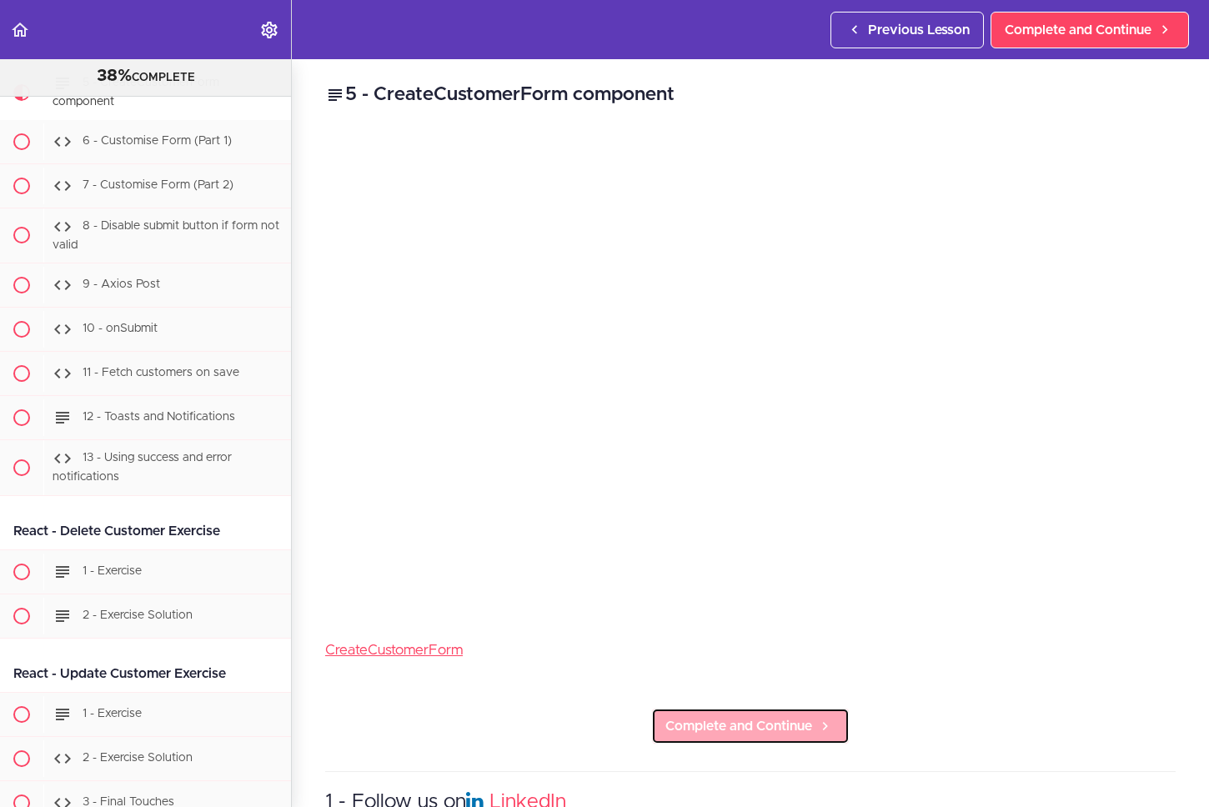
click at [779, 725] on span "Complete and Continue" at bounding box center [738, 726] width 147 height 20
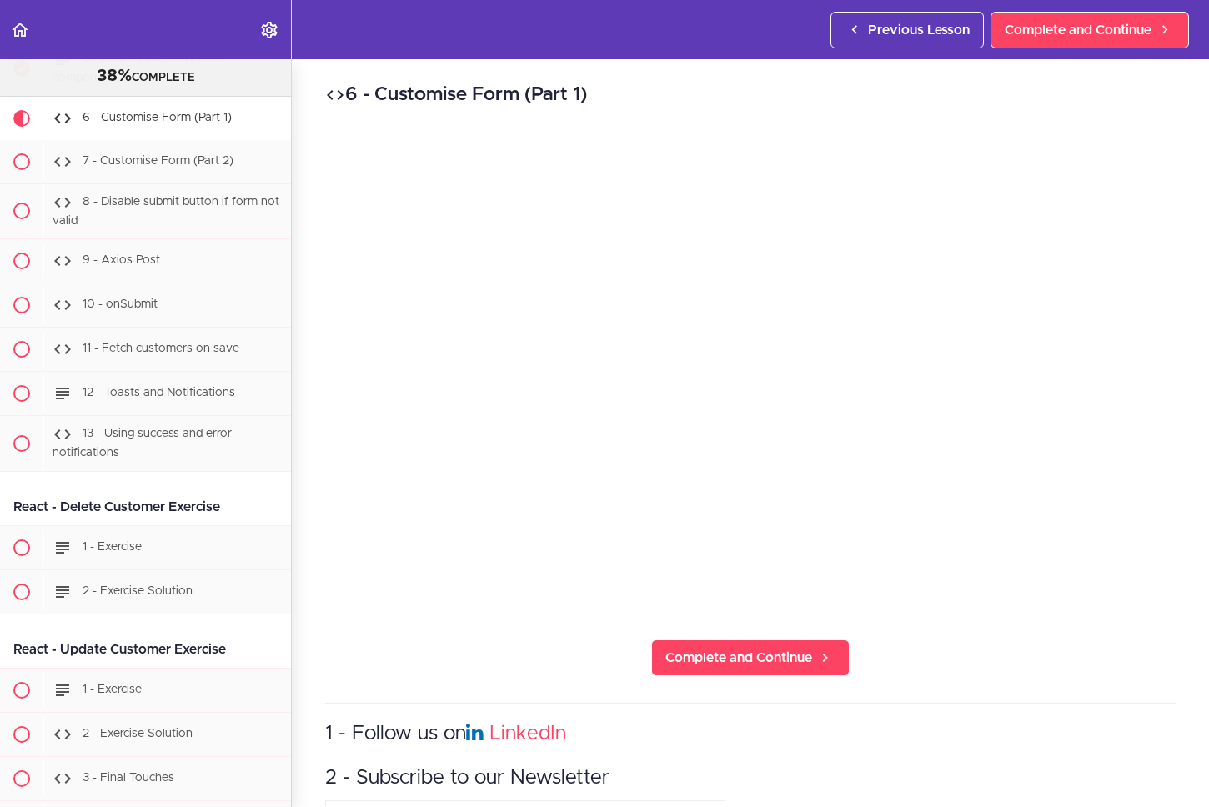
scroll to position [21120, 0]
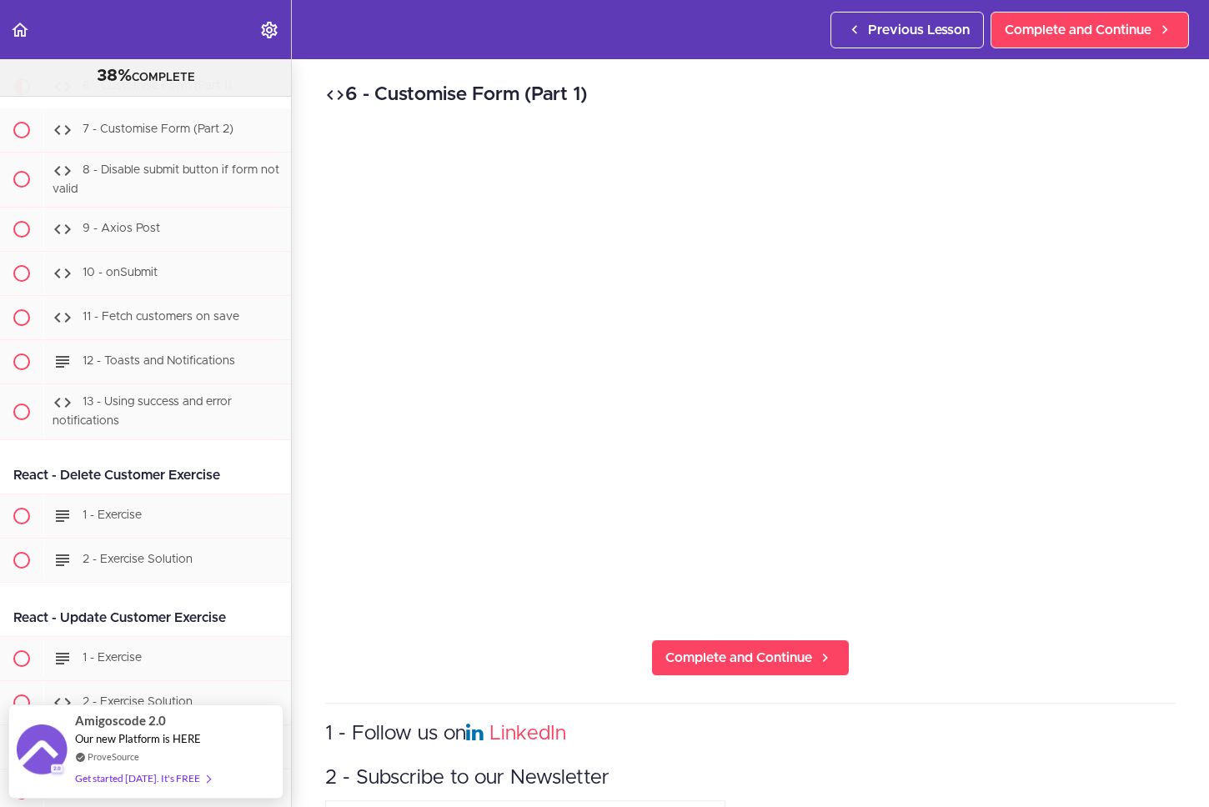
click at [1014, 629] on div "6 - Customise Form (Part 1) Complete and Continue 1 - Follow us on LinkedIn 2 -…" at bounding box center [750, 433] width 917 height 748
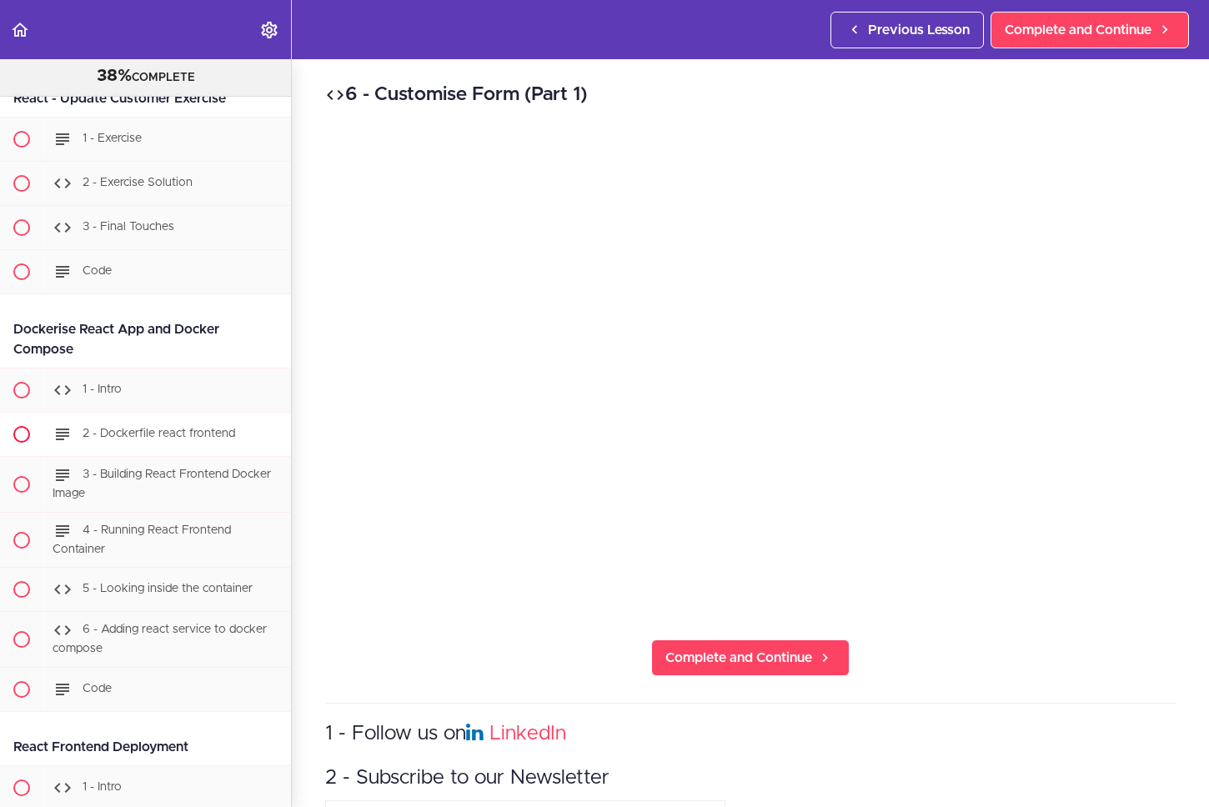
scroll to position [21752, 0]
